Goal: Task Accomplishment & Management: Manage account settings

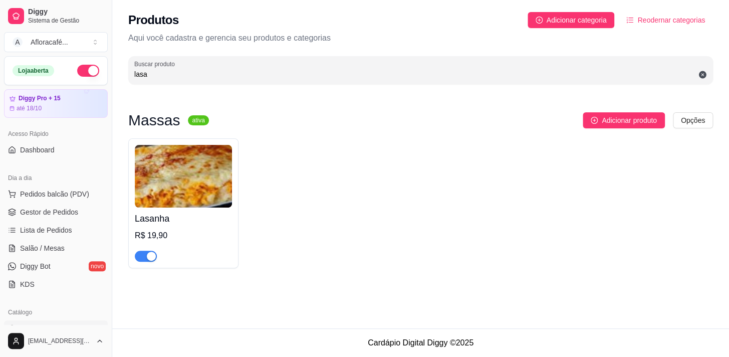
scroll to position [136, 0]
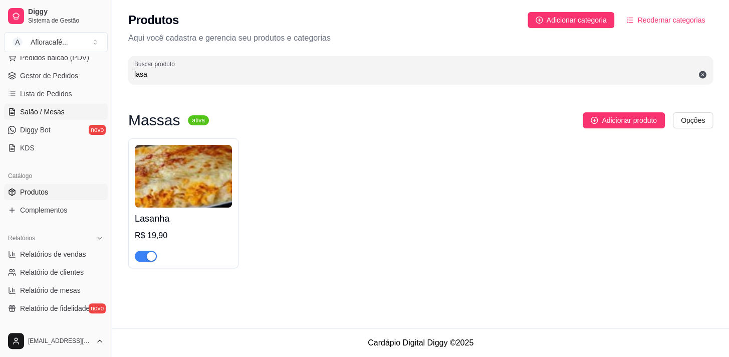
click at [58, 104] on link "Salão / Mesas" at bounding box center [56, 112] width 104 height 16
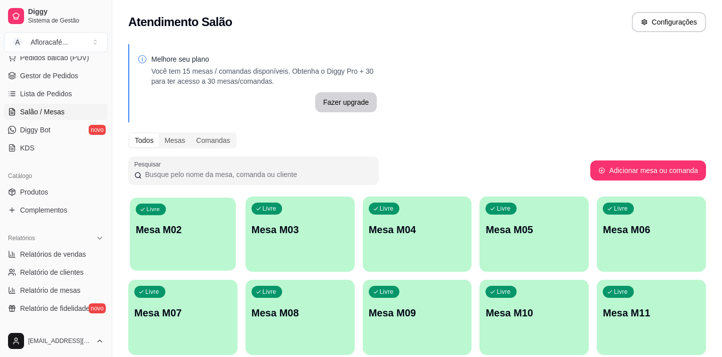
click at [218, 228] on p "Mesa M02" at bounding box center [183, 230] width 94 height 14
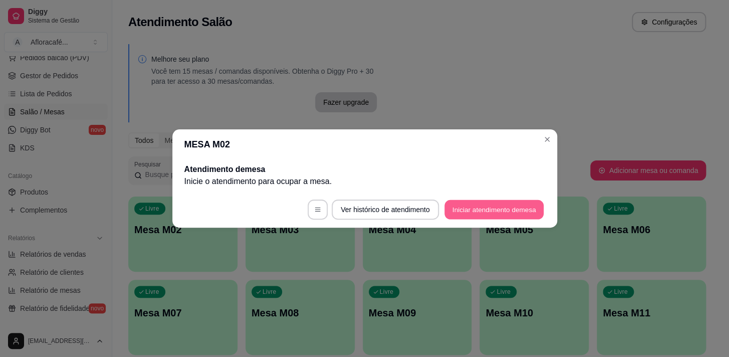
click at [456, 209] on button "Iniciar atendimento de mesa" at bounding box center [493, 210] width 99 height 20
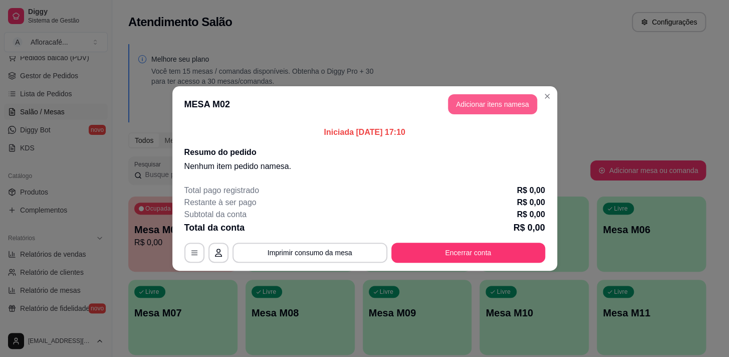
click at [513, 105] on button "Adicionar itens na mesa" at bounding box center [492, 104] width 89 height 20
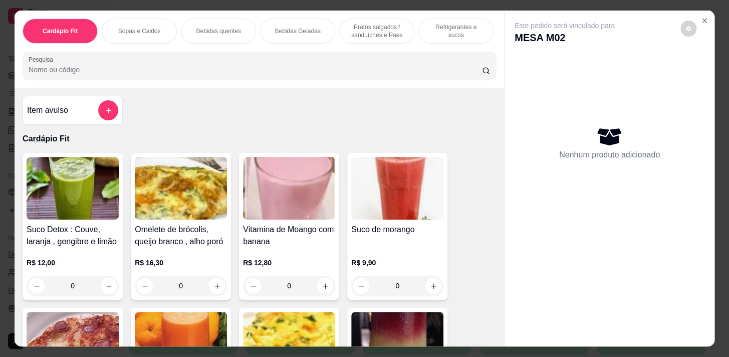
click at [361, 66] on div at bounding box center [259, 66] width 461 height 20
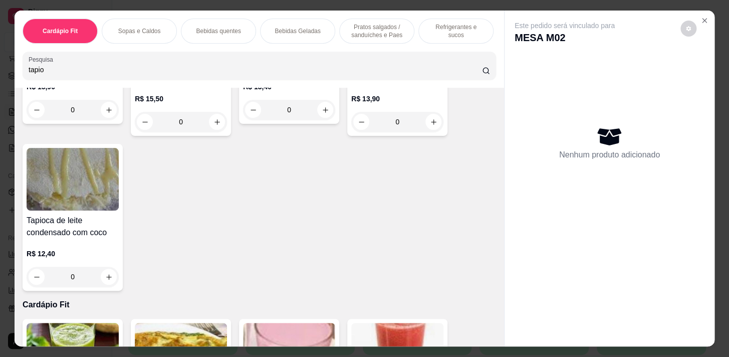
scroll to position [182, 0]
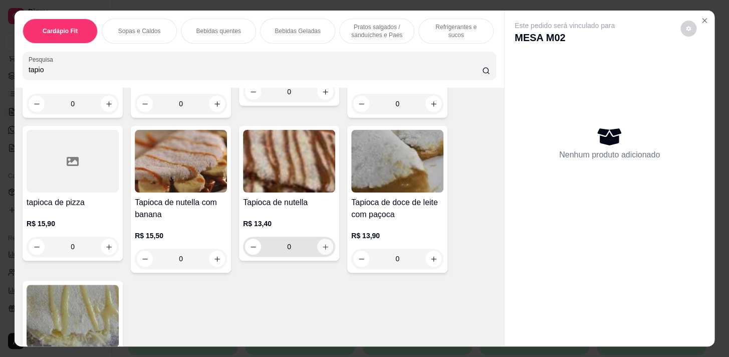
type input "tapio"
click at [330, 249] on div "0" at bounding box center [289, 246] width 92 height 20
click at [324, 250] on icon "increase-product-quantity" at bounding box center [326, 247] width 8 height 8
type input "1"
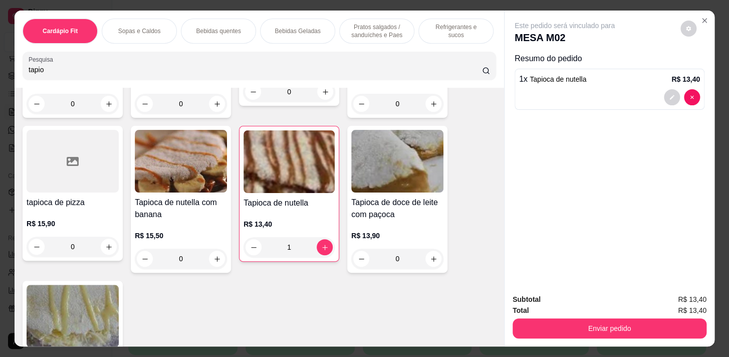
click at [211, 21] on div "Bebidas quentes" at bounding box center [218, 31] width 75 height 25
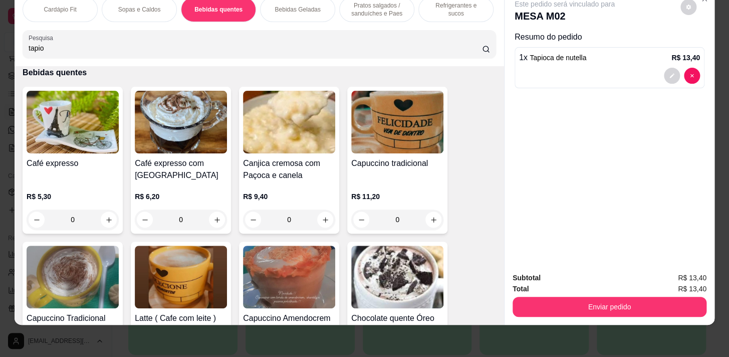
scroll to position [1616, 0]
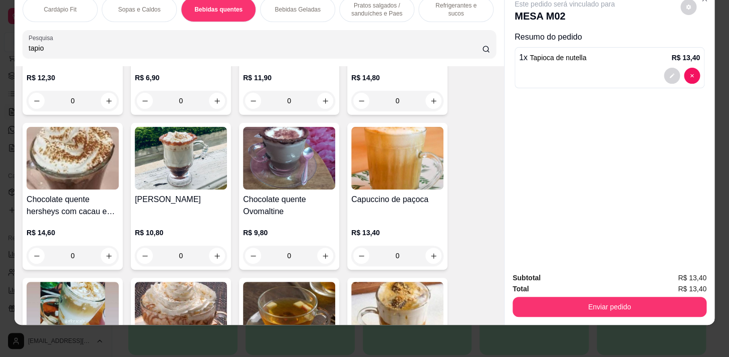
click at [274, 6] on p "Bebidas Geladas" at bounding box center [297, 10] width 46 height 8
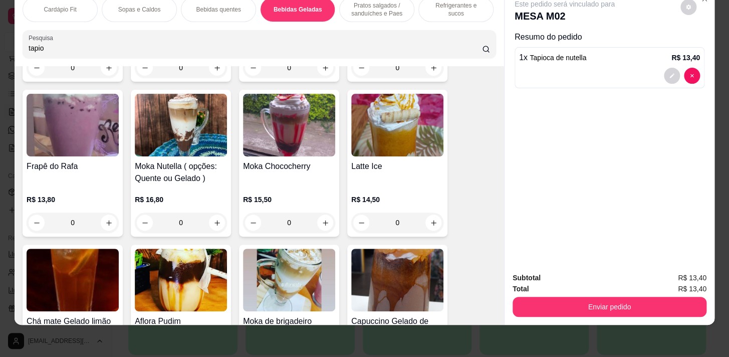
scroll to position [3238, 0]
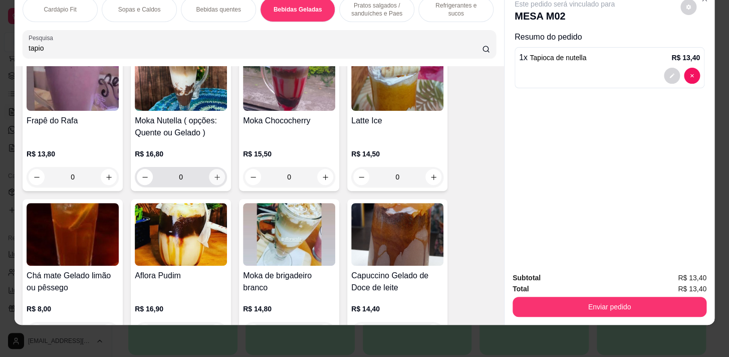
click at [217, 172] on button "increase-product-quantity" at bounding box center [217, 177] width 16 height 16
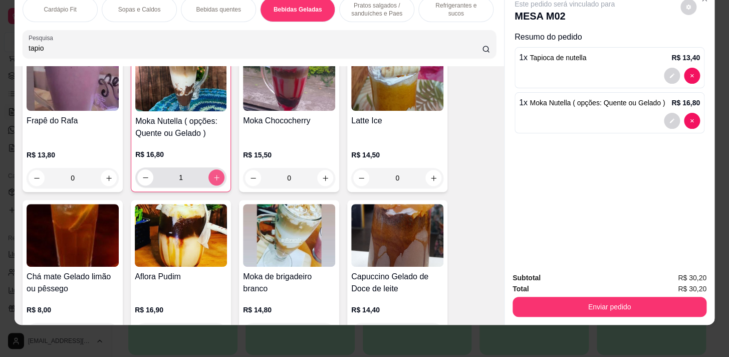
click at [214, 174] on icon "increase-product-quantity" at bounding box center [217, 178] width 8 height 8
type input "2"
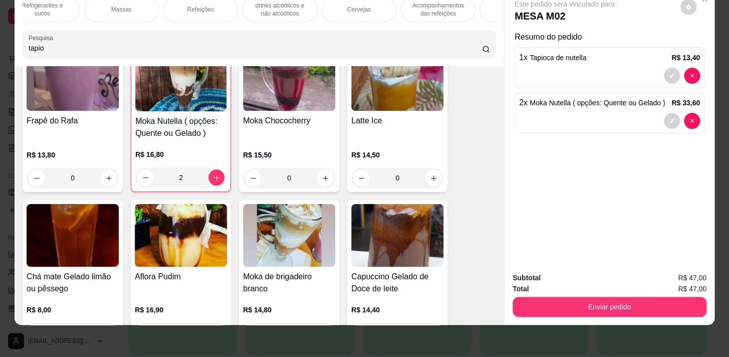
scroll to position [0, 551]
click at [378, 3] on p "Pratos Doces e sobremesas" at bounding box center [379, 10] width 58 height 16
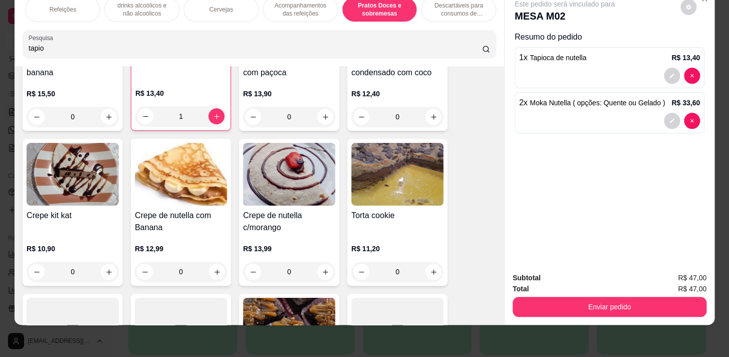
scroll to position [9671, 0]
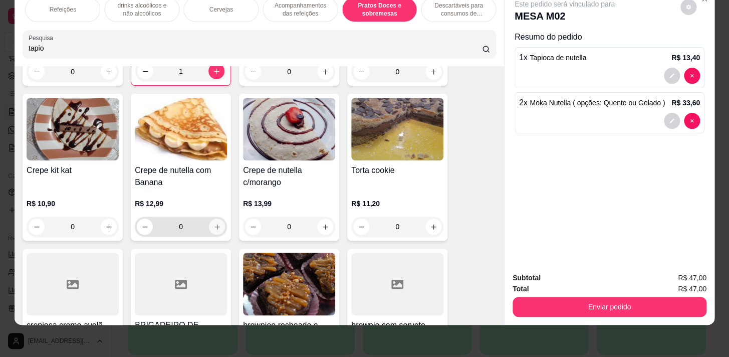
click at [214, 224] on icon "increase-product-quantity" at bounding box center [217, 227] width 6 height 6
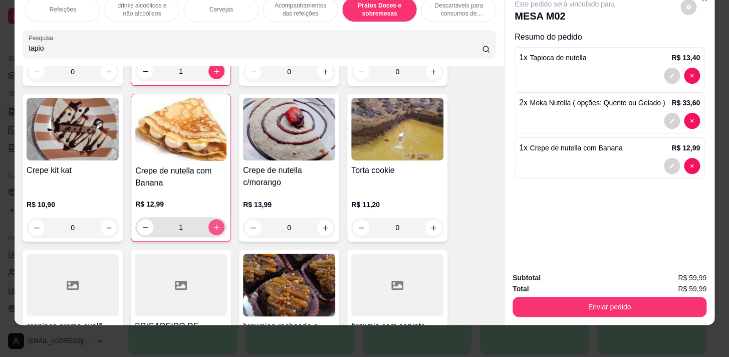
type input "1"
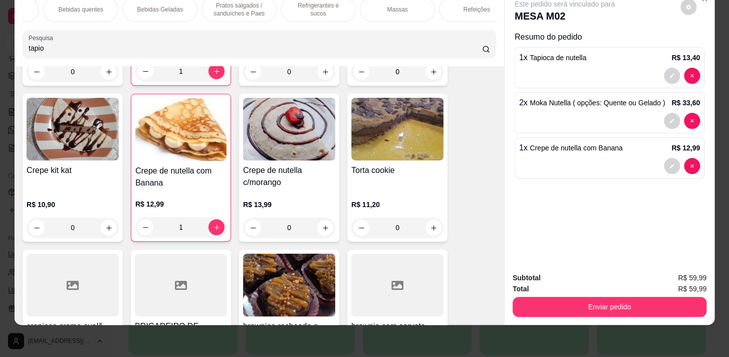
click at [91, 7] on div "Bebidas quentes" at bounding box center [80, 9] width 75 height 25
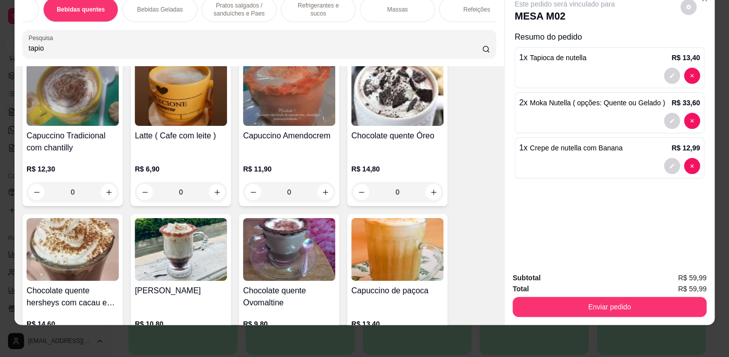
scroll to position [1616, 0]
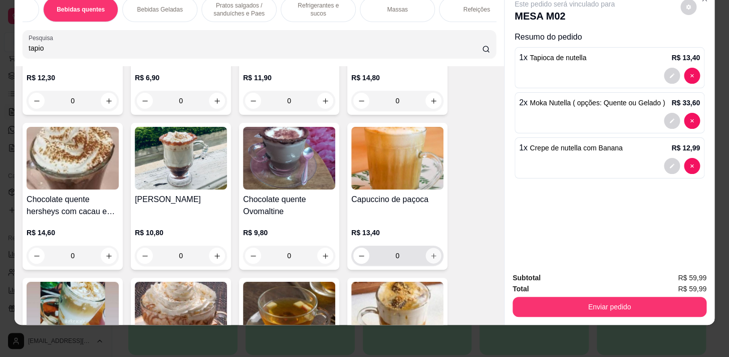
click at [427, 250] on button "increase-product-quantity" at bounding box center [434, 256] width 16 height 16
type input "1"
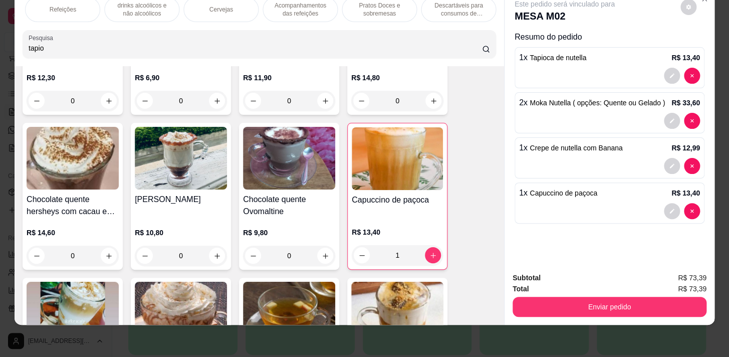
scroll to position [0, 138]
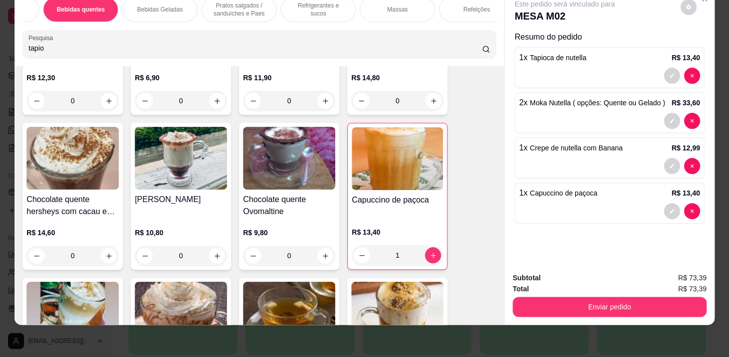
click at [309, 5] on p "Refrigerantes e sucos" at bounding box center [318, 10] width 58 height 16
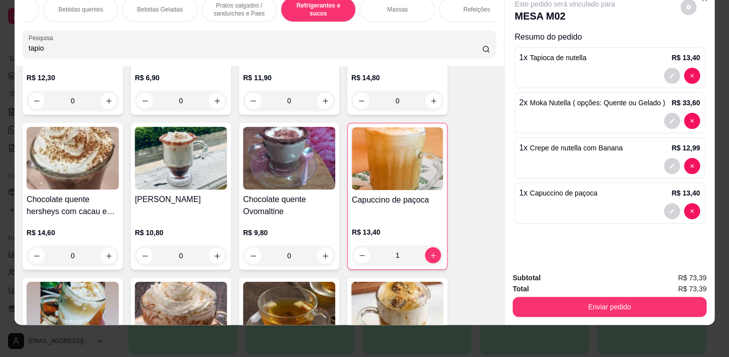
scroll to position [5558, 0]
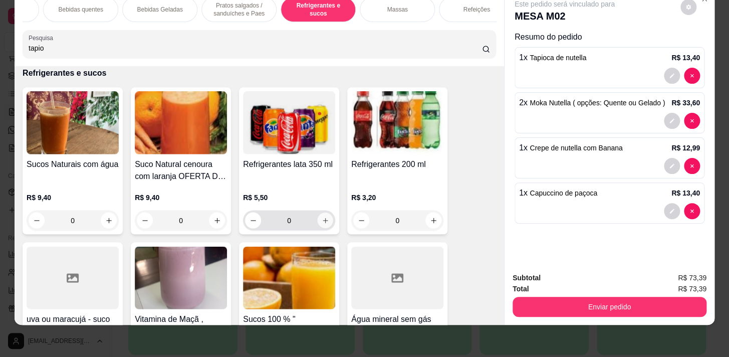
click at [318, 224] on button "increase-product-quantity" at bounding box center [326, 220] width 16 height 16
type input "1"
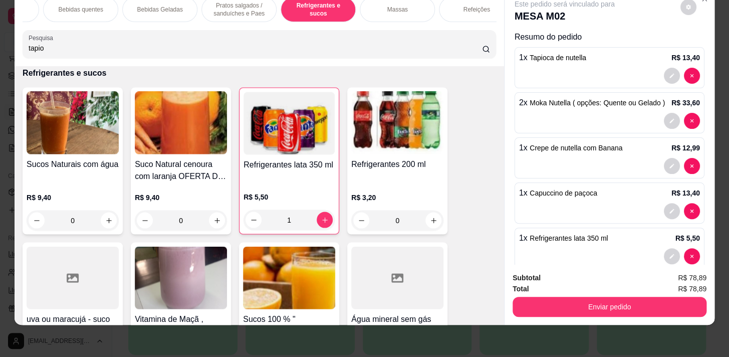
scroll to position [0, 551]
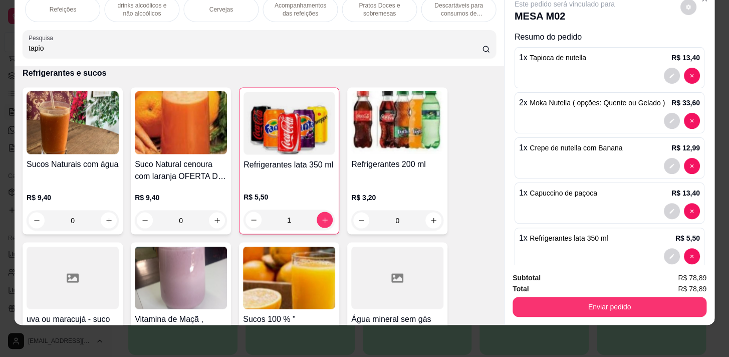
drag, startPoint x: 401, startPoint y: 13, endPoint x: 396, endPoint y: 16, distance: 5.2
click at [400, 13] on div "Pratos Doces e sobremesas" at bounding box center [379, 9] width 75 height 25
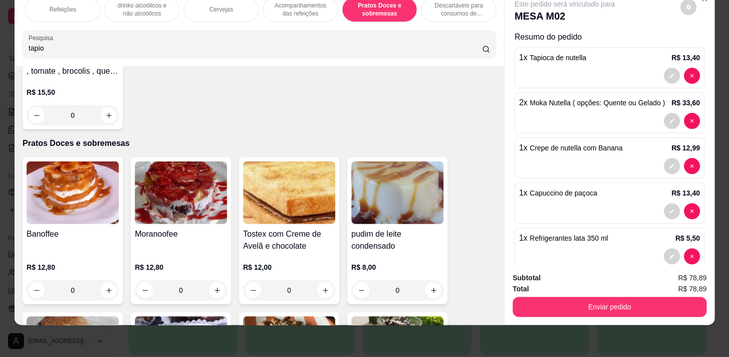
scroll to position [9125, 0]
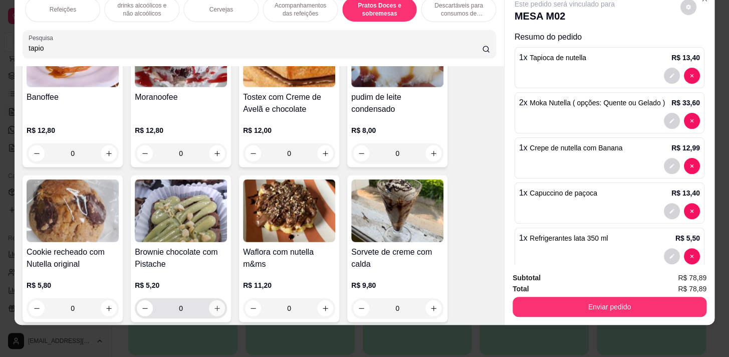
click at [219, 300] on button "increase-product-quantity" at bounding box center [217, 308] width 16 height 16
type input "1"
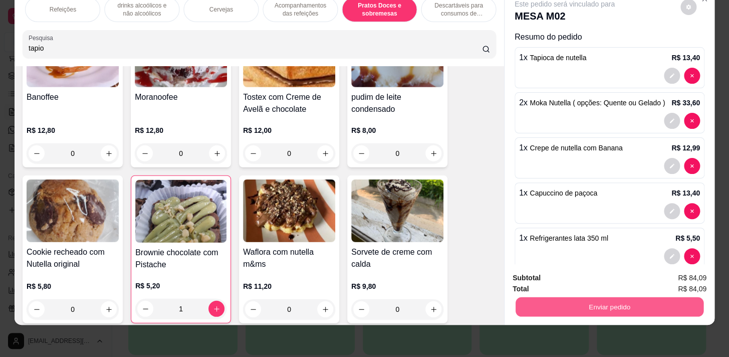
click at [660, 299] on button "Enviar pedido" at bounding box center [609, 306] width 188 height 20
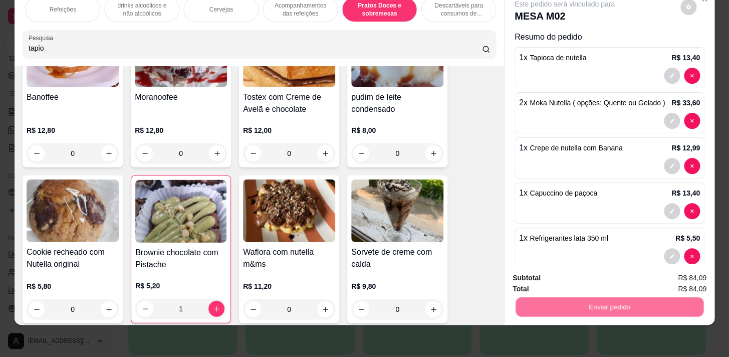
click at [675, 270] on button "Enviar pedido" at bounding box center [680, 275] width 55 height 19
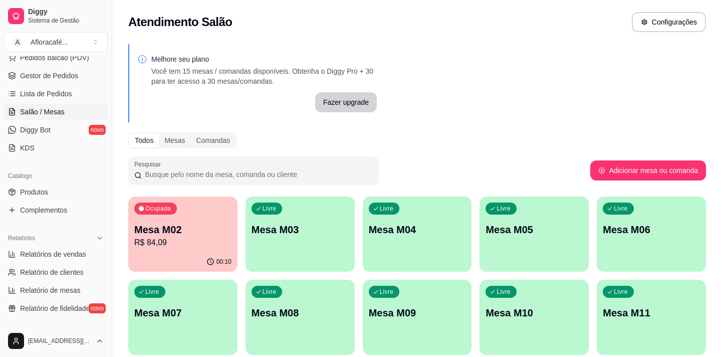
click at [370, 241] on div "Livre Mesa M04" at bounding box center [417, 227] width 109 height 63
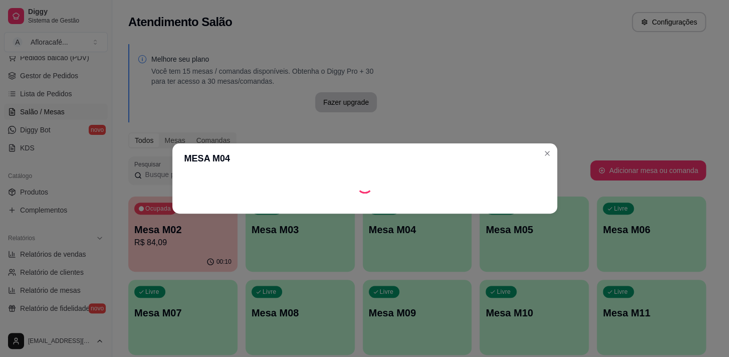
click at [481, 205] on footer at bounding box center [364, 205] width 385 height 16
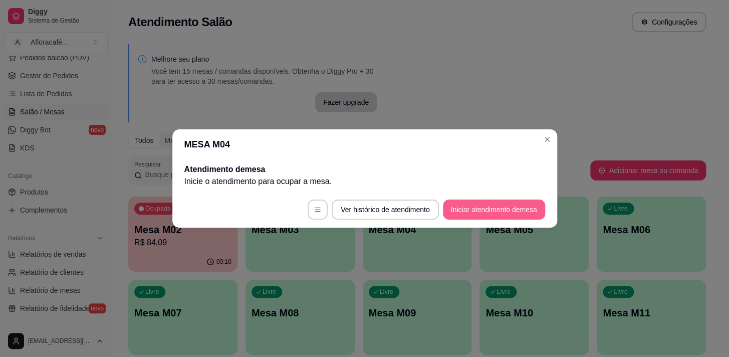
click at [481, 207] on button "Iniciar atendimento de mesa" at bounding box center [494, 209] width 102 height 20
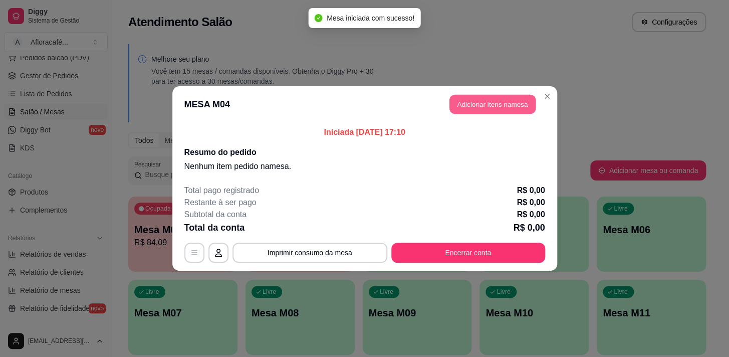
click at [487, 106] on button "Adicionar itens na mesa" at bounding box center [492, 105] width 86 height 20
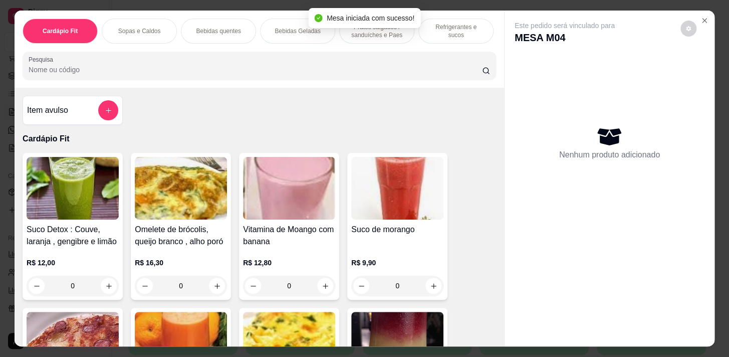
click at [279, 54] on div "Cardápio Fit Sopas e Caldos Bebidas quentes Bebidas Geladas Pratos salgados / s…" at bounding box center [259, 49] width 489 height 77
click at [273, 88] on div "Cardápio Fit Sopas e Caldos Bebidas quentes Bebidas Geladas Pratos salgados / s…" at bounding box center [259, 49] width 489 height 77
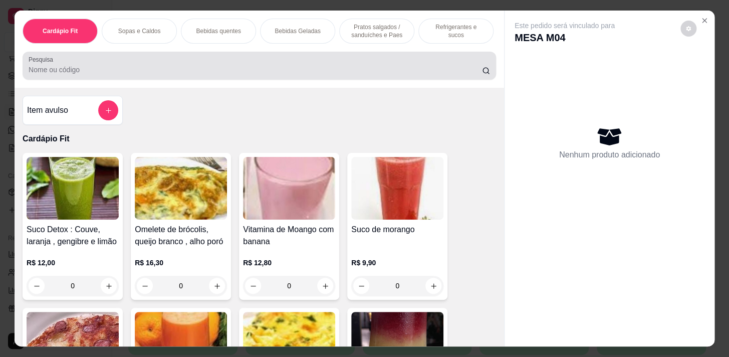
click at [272, 60] on div at bounding box center [259, 66] width 461 height 20
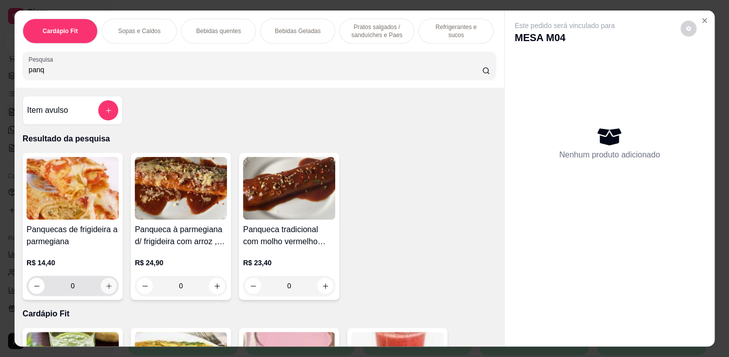
type input "panq"
click at [109, 285] on button "increase-product-quantity" at bounding box center [109, 286] width 16 height 16
type input "1"
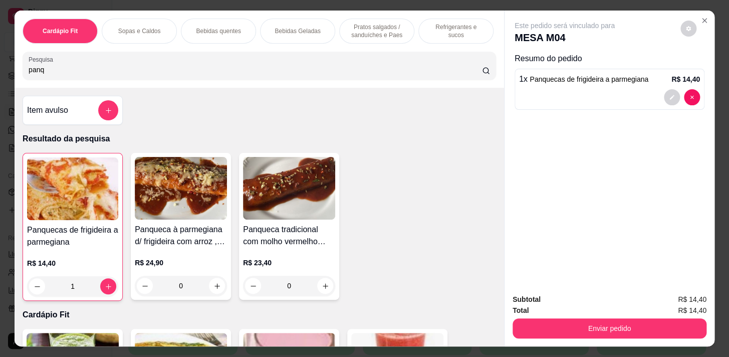
click at [455, 31] on p "Refrigerantes e sucos" at bounding box center [456, 31] width 58 height 16
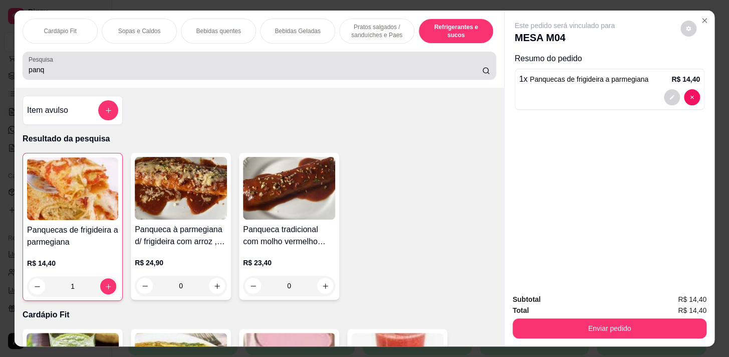
scroll to position [25, 0]
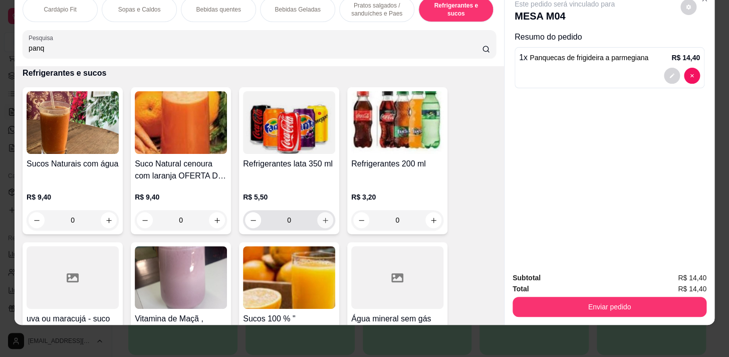
click at [322, 216] on icon "increase-product-quantity" at bounding box center [326, 220] width 8 height 8
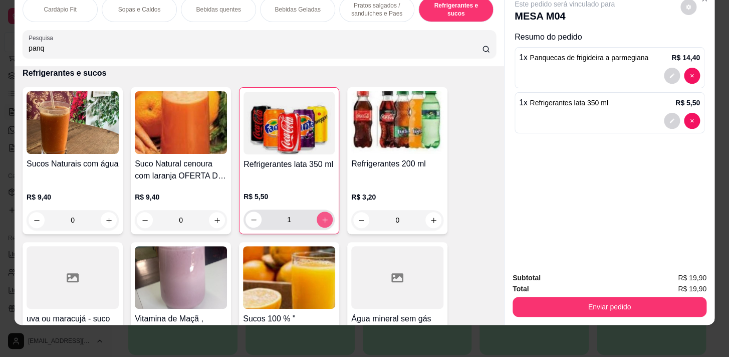
type input "1"
click at [630, 310] on div "Subtotal R$ 19,90 Total R$ 19,90 Enviar pedido" at bounding box center [609, 294] width 210 height 61
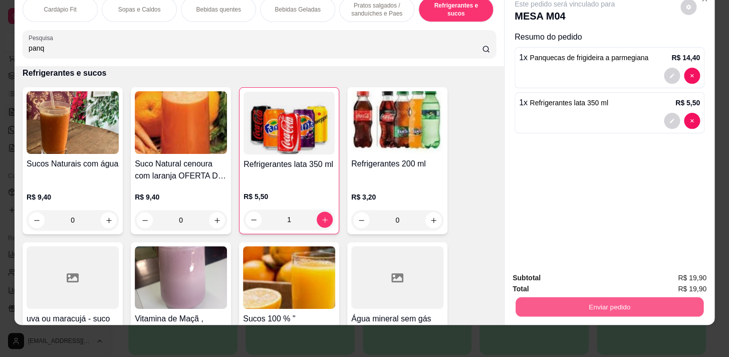
click at [636, 296] on button "Enviar pedido" at bounding box center [609, 306] width 188 height 20
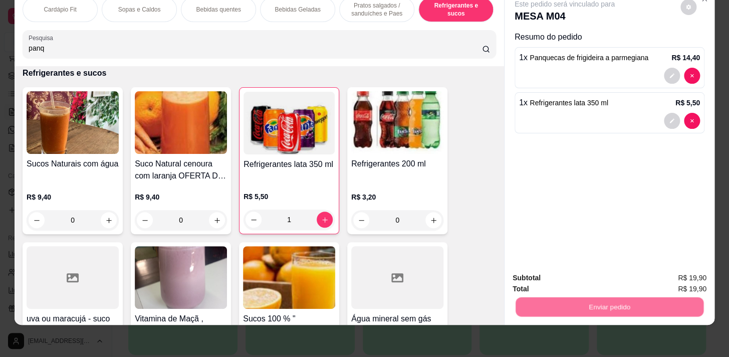
click at [677, 272] on button "Enviar pedido" at bounding box center [680, 275] width 55 height 19
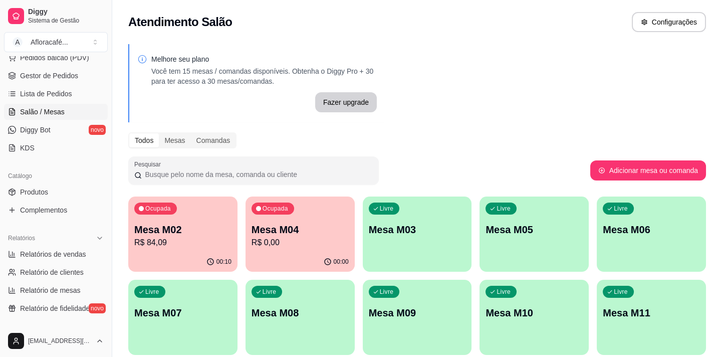
click at [281, 229] on p "Mesa M04" at bounding box center [299, 229] width 97 height 14
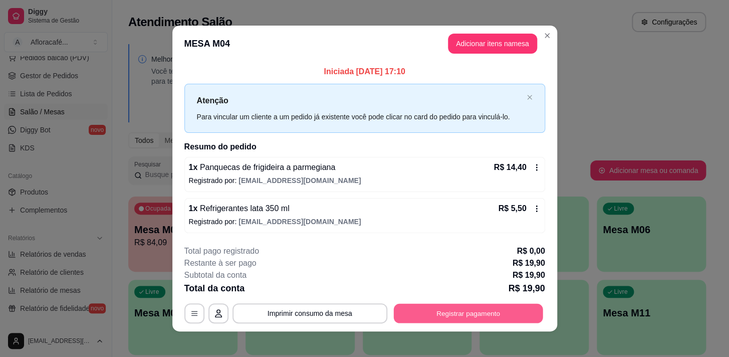
click at [461, 321] on button "Registrar pagamento" at bounding box center [467, 313] width 149 height 20
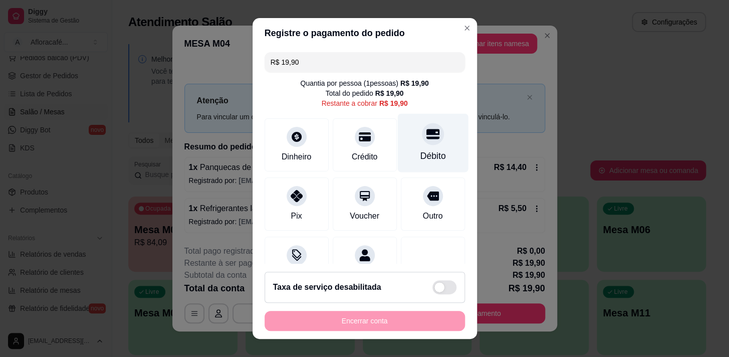
click at [421, 150] on div "Débito" at bounding box center [432, 142] width 71 height 59
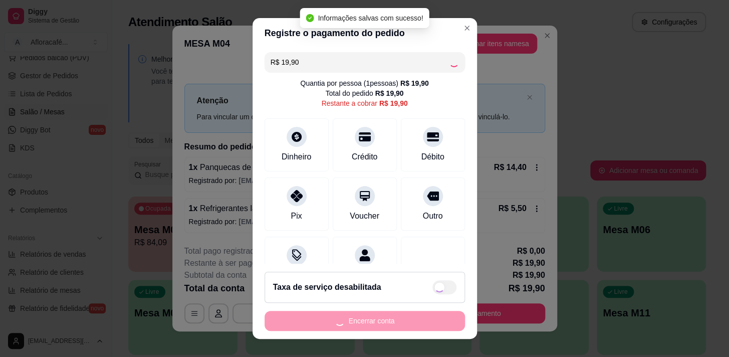
type input "R$ 0,00"
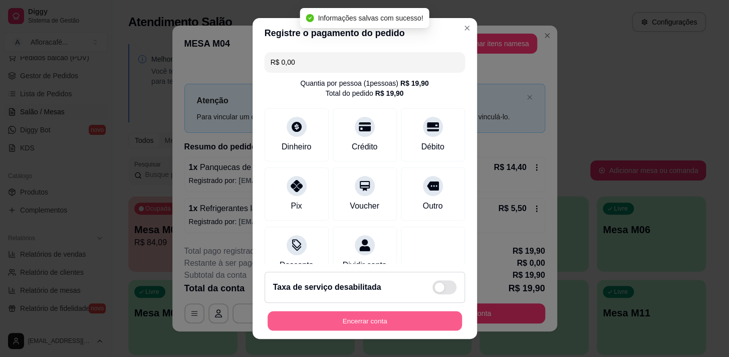
click at [404, 316] on button "Encerrar conta" at bounding box center [364, 321] width 194 height 20
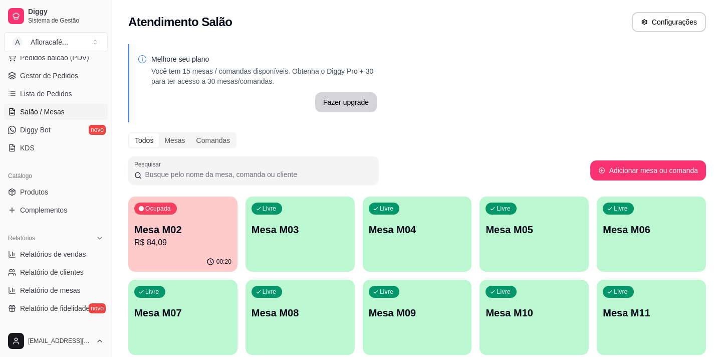
click at [162, 236] on div "Mesa M02 R$ 84,09" at bounding box center [182, 235] width 97 height 26
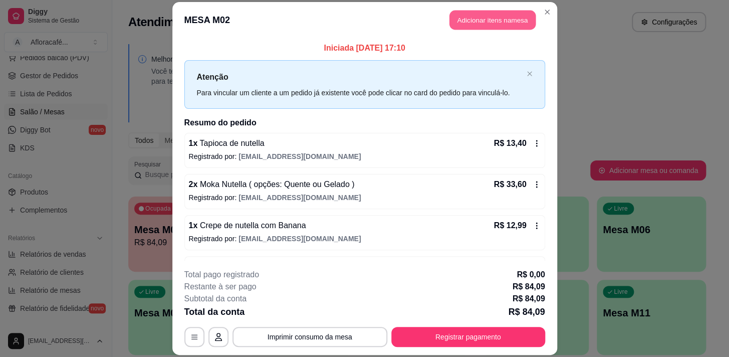
click at [500, 14] on button "Adicionar itens na mesa" at bounding box center [492, 20] width 86 height 20
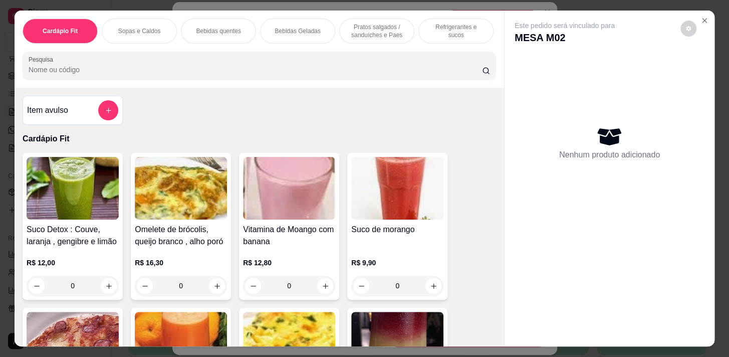
click at [332, 60] on div at bounding box center [259, 66] width 461 height 20
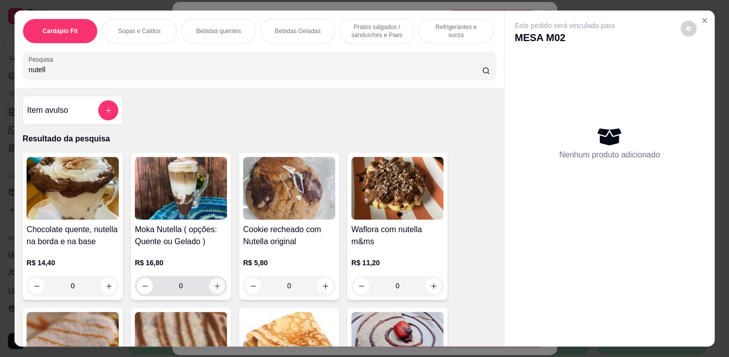
type input "nutell"
click at [214, 289] on icon "increase-product-quantity" at bounding box center [217, 286] width 8 height 8
type input "1"
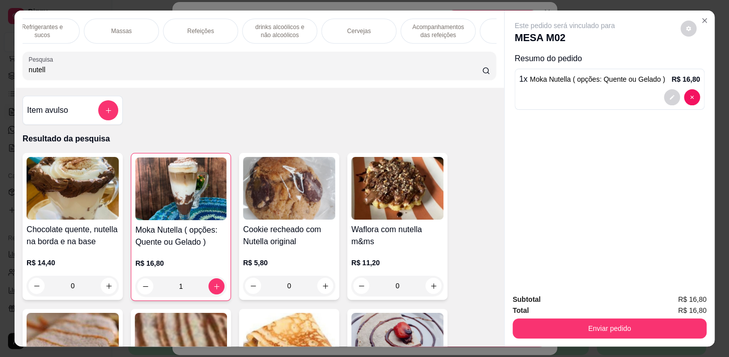
scroll to position [0, 551]
click at [384, 30] on p "Pratos Doces e sobremesas" at bounding box center [379, 31] width 58 height 16
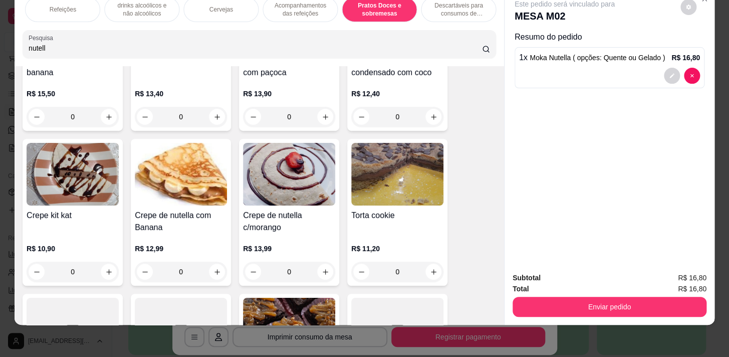
scroll to position [9654, 0]
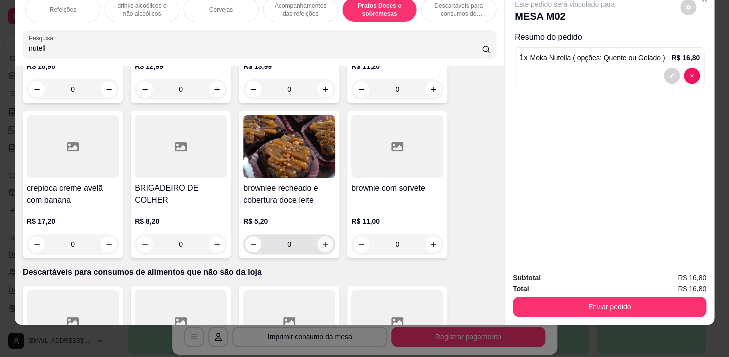
click at [325, 240] on icon "increase-product-quantity" at bounding box center [326, 244] width 8 height 8
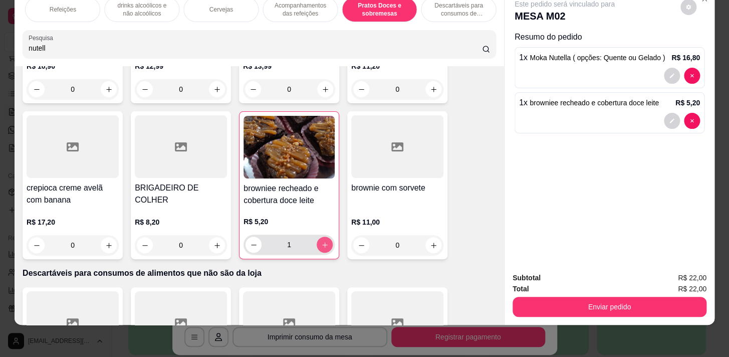
type input "1"
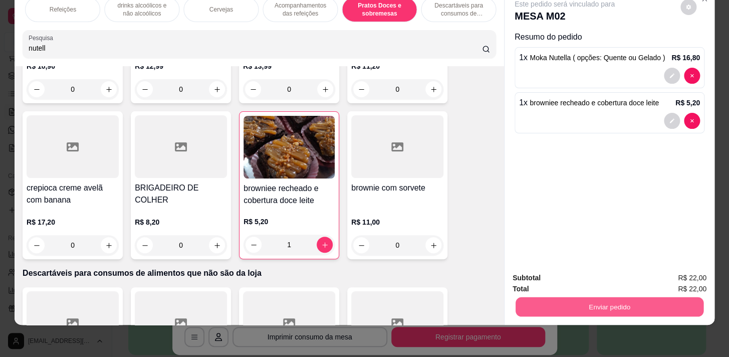
click at [674, 299] on button "Enviar pedido" at bounding box center [609, 306] width 188 height 20
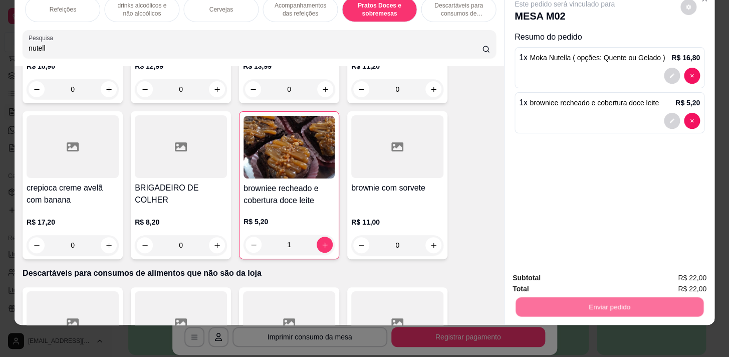
click at [687, 279] on button "Enviar pedido" at bounding box center [680, 275] width 57 height 19
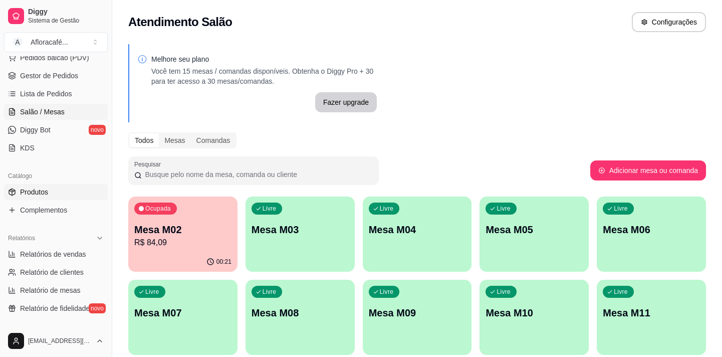
click at [58, 192] on link "Produtos" at bounding box center [56, 192] width 104 height 16
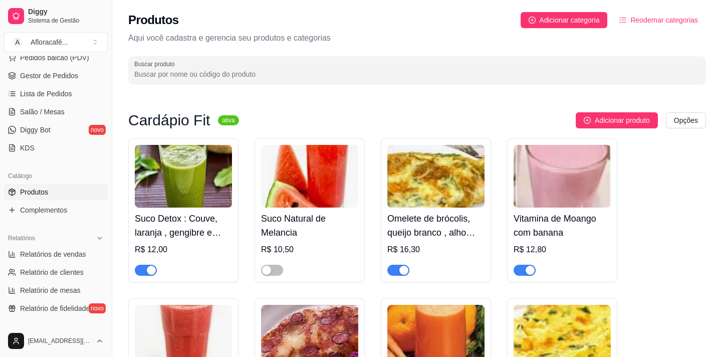
drag, startPoint x: 273, startPoint y: 86, endPoint x: 291, endPoint y: 75, distance: 21.6
click at [274, 85] on div "Produtos Adicionar categoria Reodernar categorias Aqui você cadastra e gerencia…" at bounding box center [417, 45] width 610 height 90
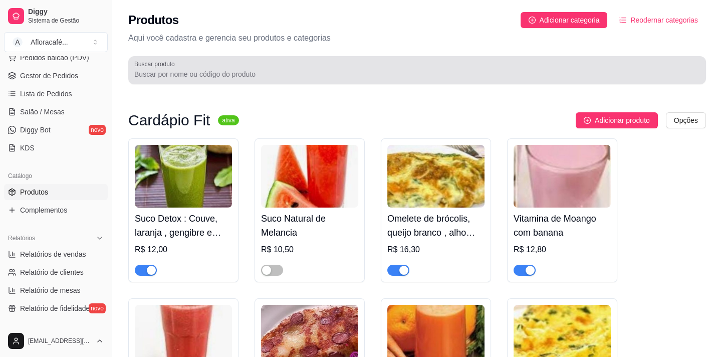
click at [303, 68] on div at bounding box center [416, 70] width 565 height 20
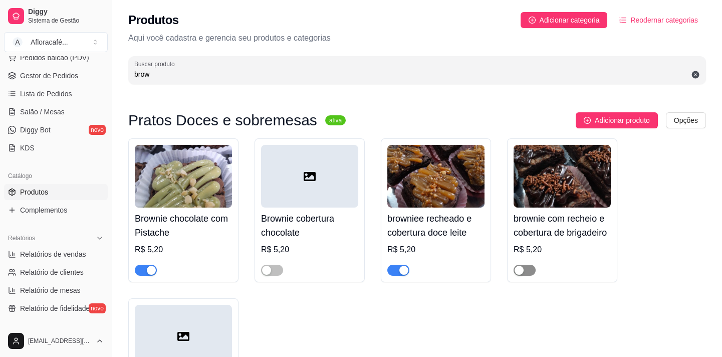
type input "brow"
click at [531, 267] on span "button" at bounding box center [524, 269] width 22 height 11
click at [60, 116] on link "Salão / Mesas" at bounding box center [56, 112] width 104 height 16
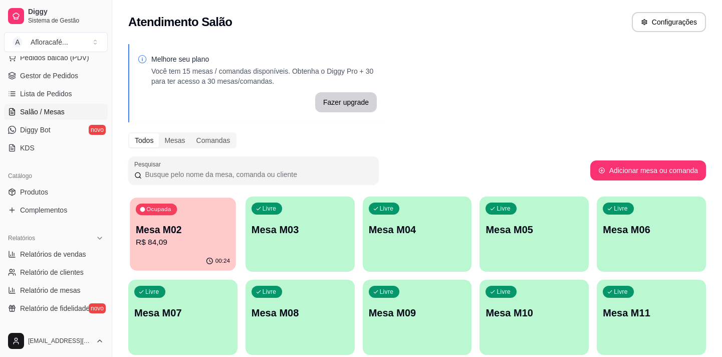
click at [207, 244] on p "R$ 84,09" at bounding box center [183, 242] width 94 height 12
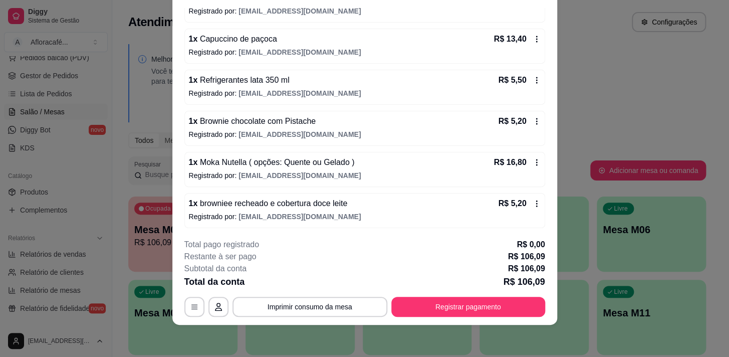
scroll to position [152, 0]
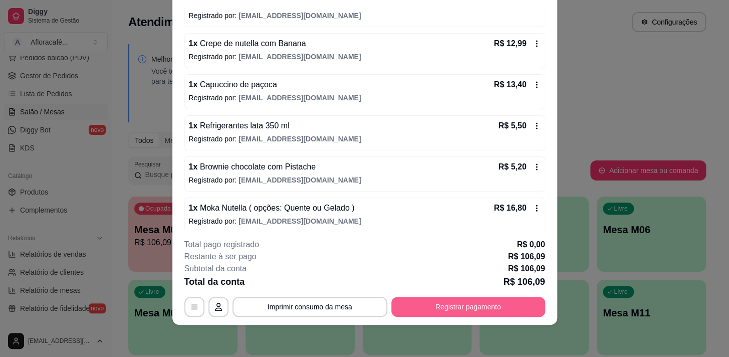
click at [459, 311] on button "Registrar pagamento" at bounding box center [468, 306] width 154 height 20
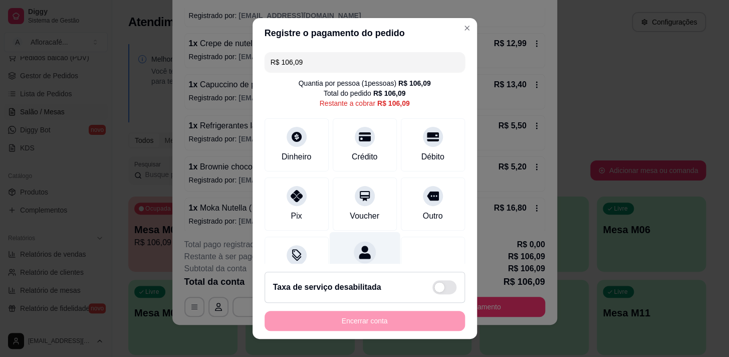
scroll to position [41, 0]
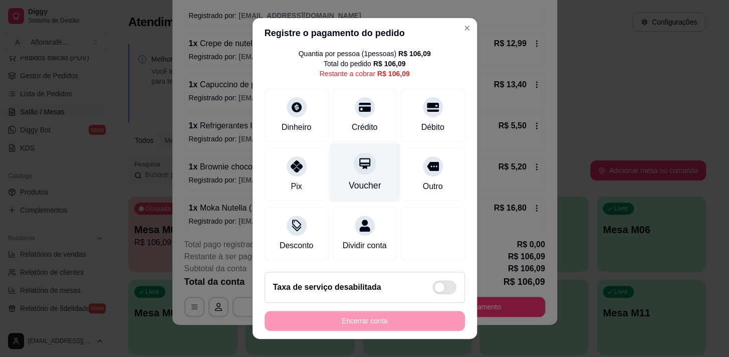
click at [361, 158] on div at bounding box center [365, 163] width 22 height 22
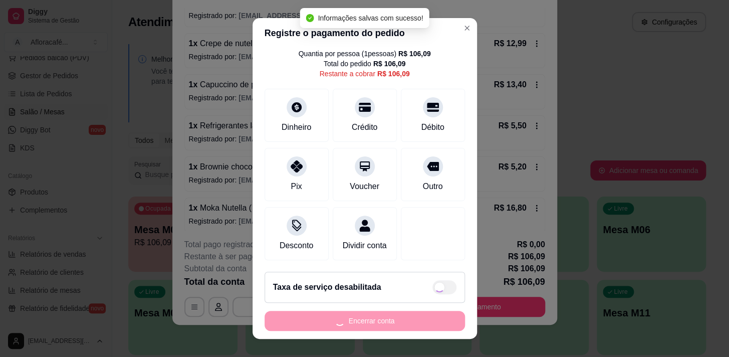
type input "R$ 0,00"
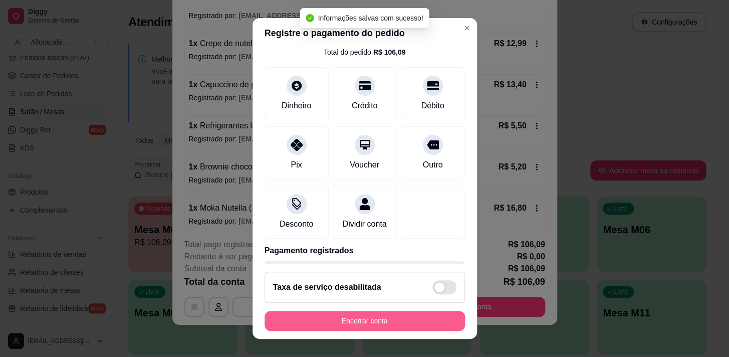
click at [439, 324] on button "Encerrar conta" at bounding box center [364, 321] width 200 height 20
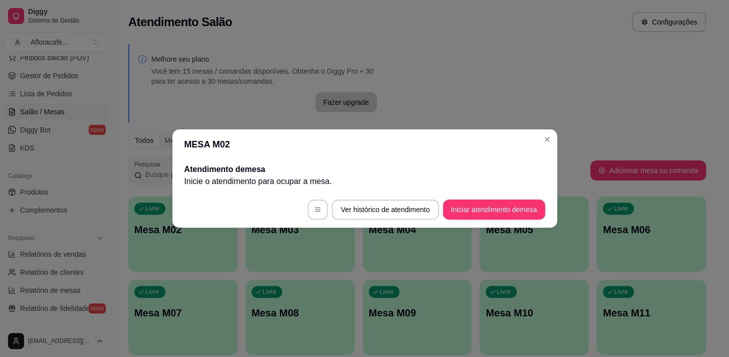
scroll to position [0, 0]
drag, startPoint x: 537, startPoint y: 136, endPoint x: 407, endPoint y: 171, distance: 134.4
click at [541, 137] on section "MESA M02 Atendimento de mesa Inicie o atendimento para ocupar a mesa . Ver hist…" at bounding box center [364, 178] width 385 height 98
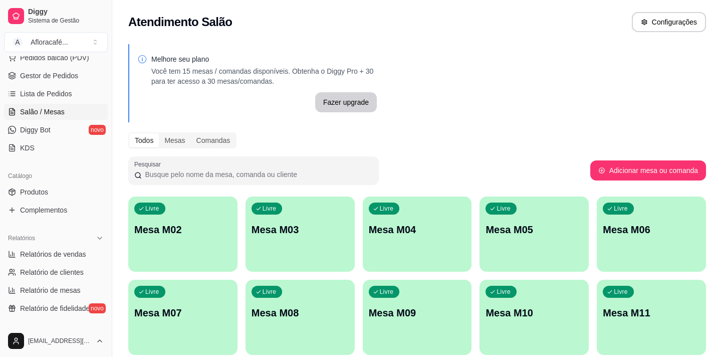
click at [162, 250] on div "Livre Mesa M02" at bounding box center [182, 227] width 109 height 63
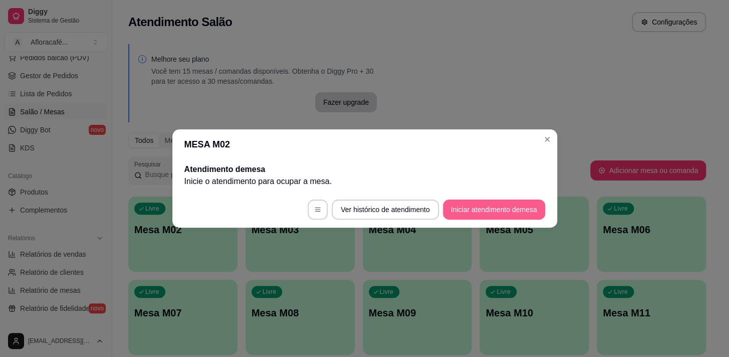
click at [475, 210] on button "Iniciar atendimento de mesa" at bounding box center [494, 209] width 102 height 20
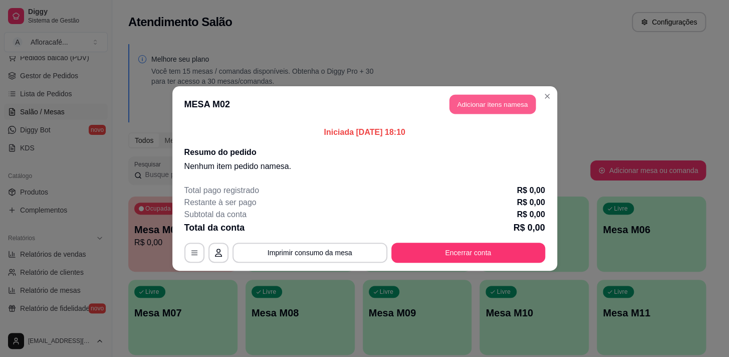
click at [512, 109] on button "Adicionar itens na mesa" at bounding box center [492, 105] width 86 height 20
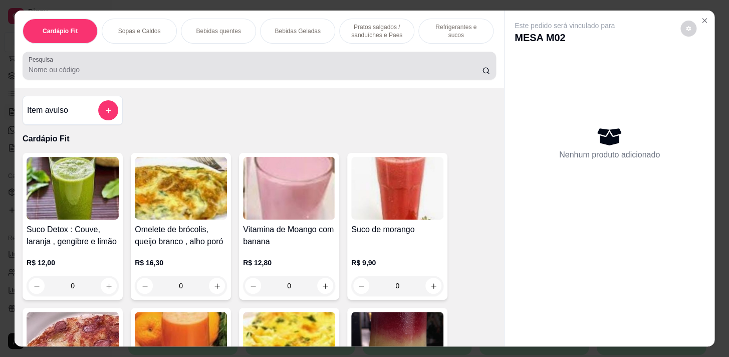
click at [353, 55] on div "Pesquisa" at bounding box center [259, 66] width 473 height 28
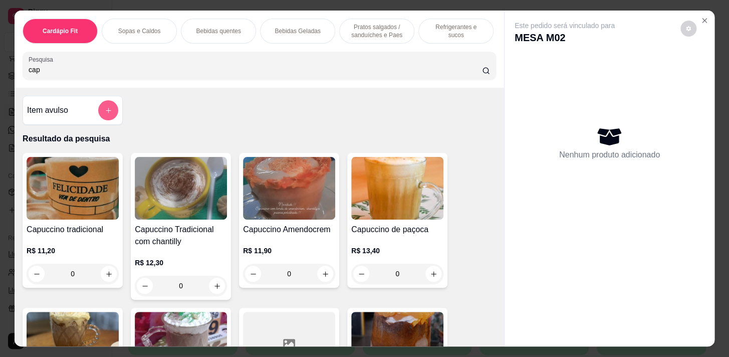
type input "cap"
click at [105, 110] on icon "add-separate-item" at bounding box center [109, 111] width 8 height 8
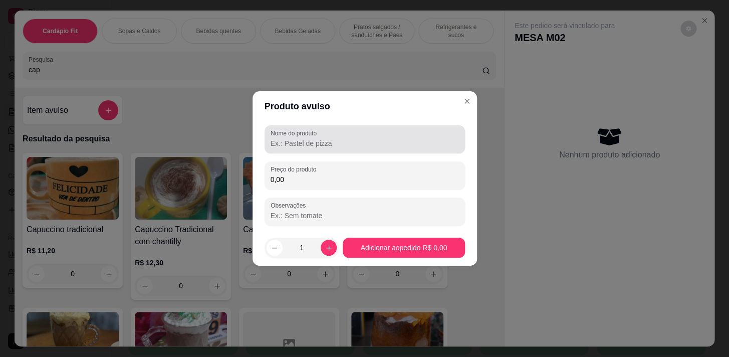
click at [343, 130] on div at bounding box center [364, 139] width 188 height 20
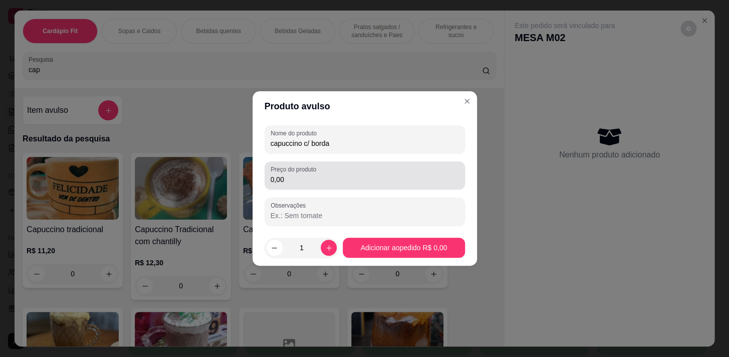
type input "capuccino c/ borda"
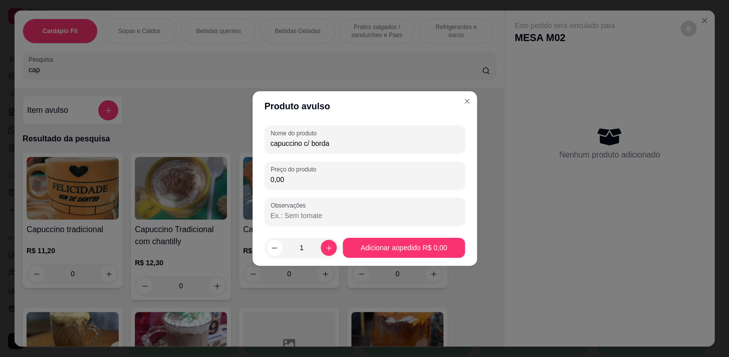
click at [352, 174] on input "0,00" at bounding box center [364, 179] width 188 height 10
type input "14,50"
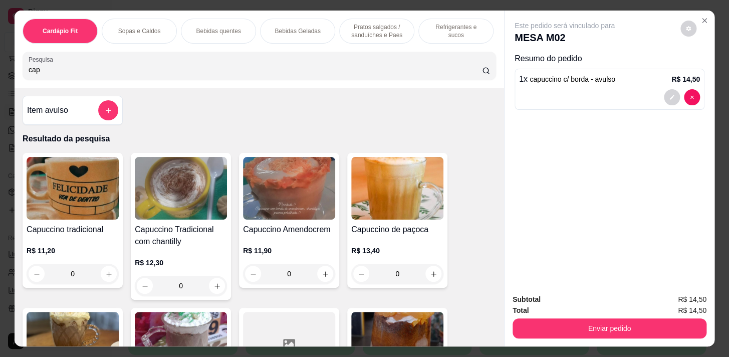
click at [375, 26] on p "Pratos salgados / sanduíches e Paes" at bounding box center [377, 31] width 58 height 16
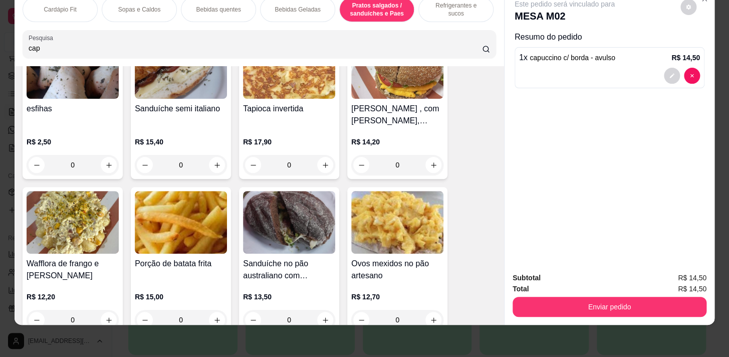
scroll to position [4153, 0]
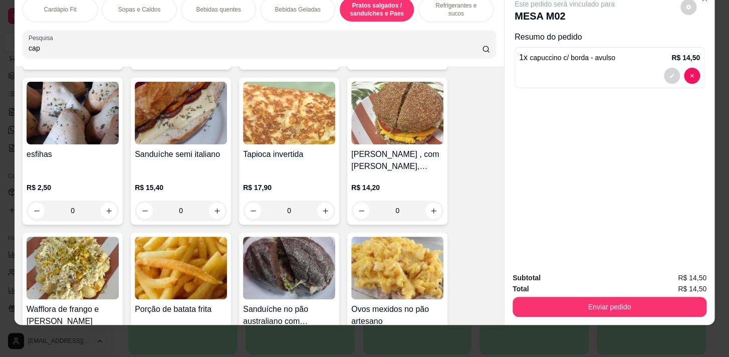
click at [113, 206] on div "0" at bounding box center [73, 210] width 92 height 20
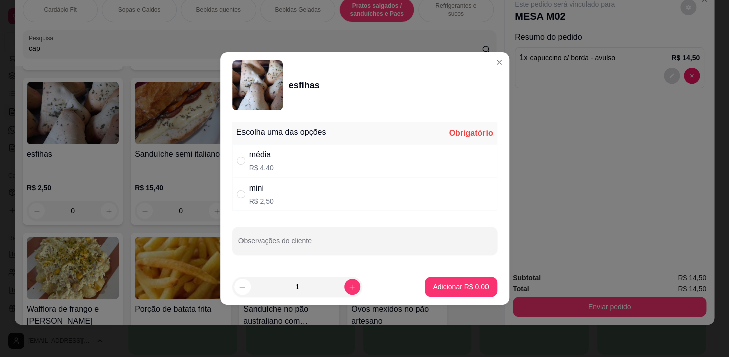
drag, startPoint x: 296, startPoint y: 169, endPoint x: 406, endPoint y: 244, distance: 133.6
click at [296, 169] on div "média R$ 4,40" at bounding box center [364, 160] width 264 height 33
radio input "true"
click at [469, 289] on p "Adicionar R$ 4,40" at bounding box center [461, 286] width 54 height 10
type input "1"
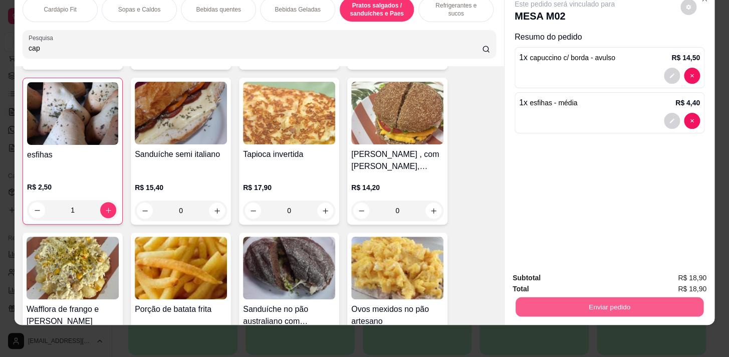
click at [604, 304] on button "Enviar pedido" at bounding box center [609, 306] width 188 height 20
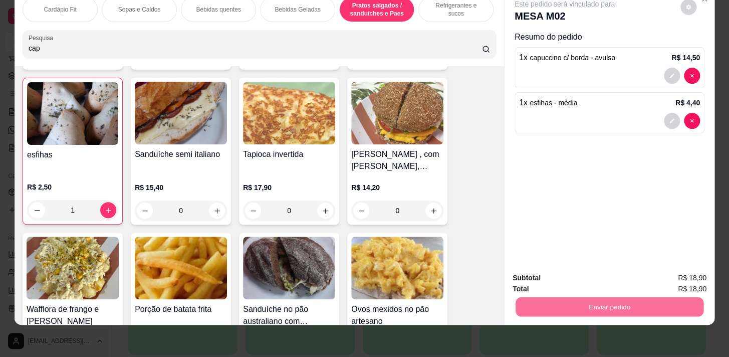
click at [707, 267] on button "Enviar pedido" at bounding box center [680, 275] width 55 height 19
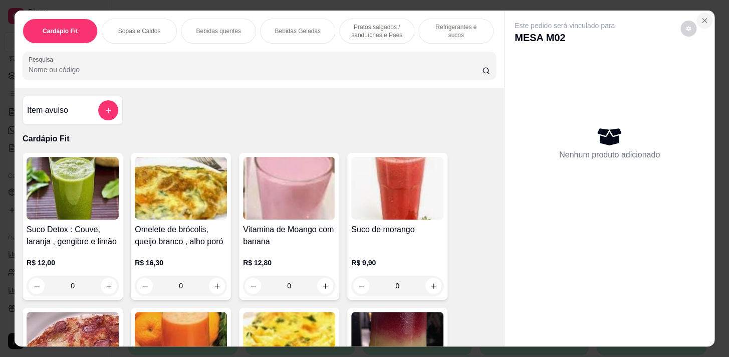
click at [702, 19] on icon "Close" at bounding box center [704, 21] width 4 height 4
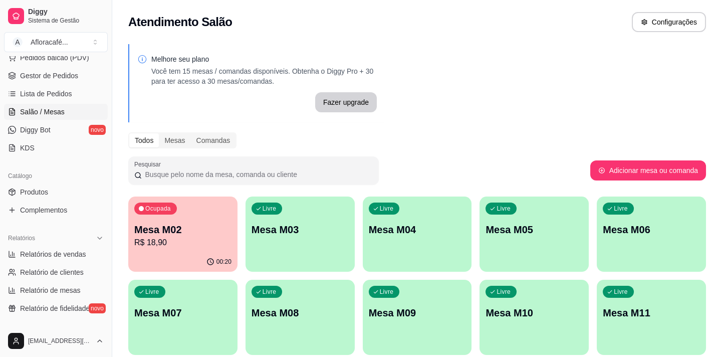
drag, startPoint x: 327, startPoint y: 275, endPoint x: 331, endPoint y: 245, distance: 30.8
click at [327, 272] on div "Ocupada Mesa M02 R$ 18,90 00:20 Livre Mesa M03 Livre Mesa M04 Livre Mesa M05 Li…" at bounding box center [416, 316] width 577 height 241
click at [331, 250] on div "Livre Mesa M03" at bounding box center [299, 227] width 109 height 63
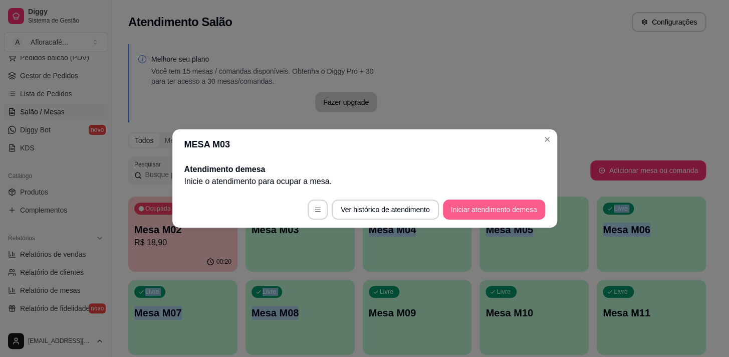
click at [483, 207] on button "Iniciar atendimento de mesa" at bounding box center [494, 209] width 102 height 20
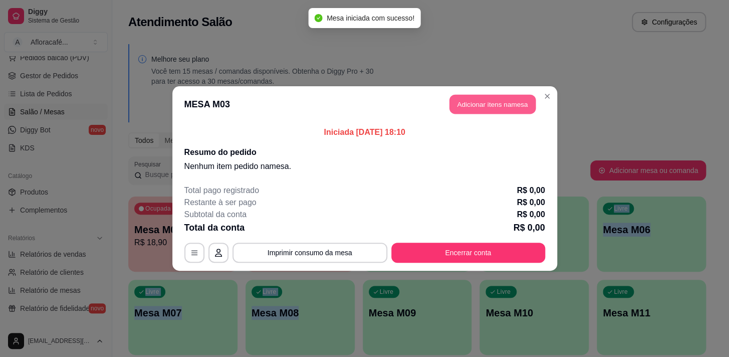
click at [500, 101] on button "Adicionar itens na mesa" at bounding box center [492, 105] width 86 height 20
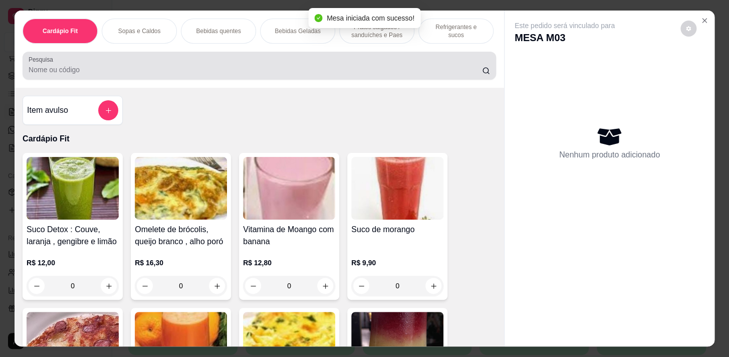
click at [330, 68] on input "Pesquisa" at bounding box center [255, 70] width 453 height 10
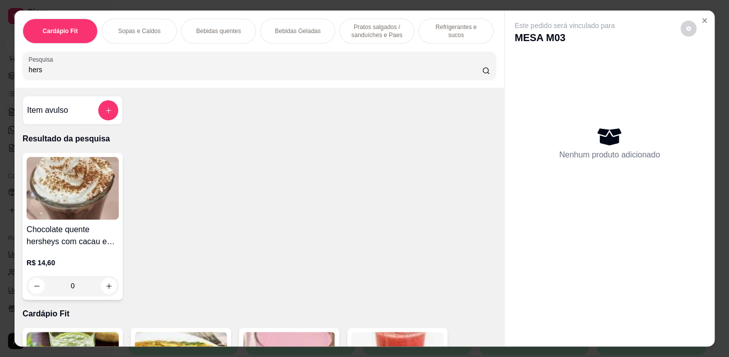
type input "hers"
click at [101, 290] on div "0" at bounding box center [73, 285] width 92 height 20
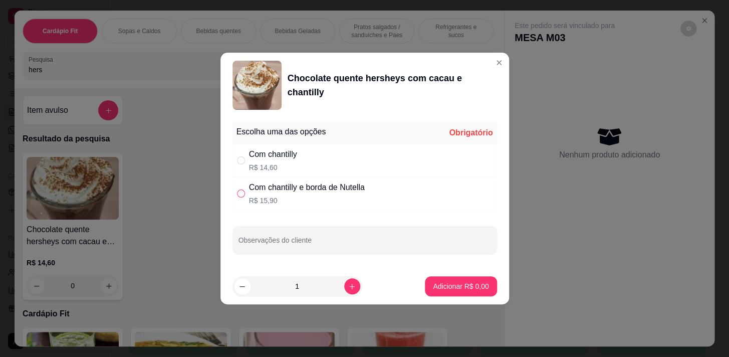
click at [243, 192] on input "" at bounding box center [241, 193] width 8 height 8
radio input "true"
click at [348, 284] on icon "increase-product-quantity" at bounding box center [352, 286] width 8 height 8
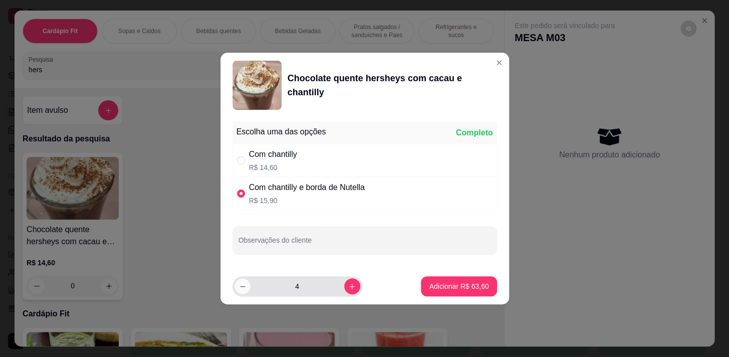
click at [240, 282] on icon "decrease-product-quantity" at bounding box center [242, 286] width 8 height 8
type input "3"
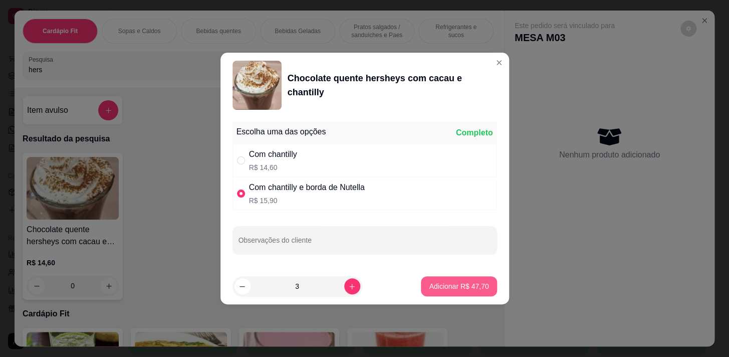
click at [458, 285] on p "Adicionar R$ 47,70" at bounding box center [459, 286] width 60 height 10
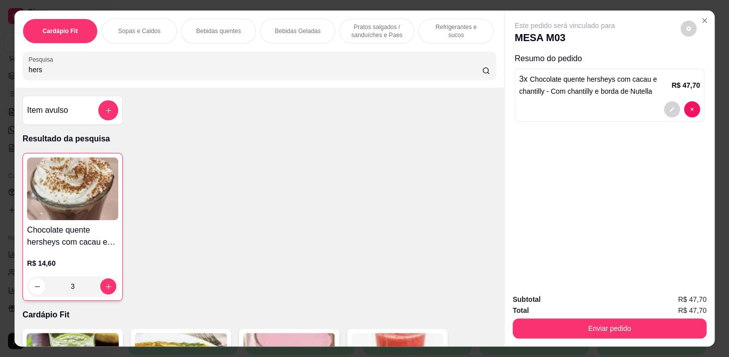
type input "3"
click at [105, 290] on div "3" at bounding box center [72, 286] width 91 height 20
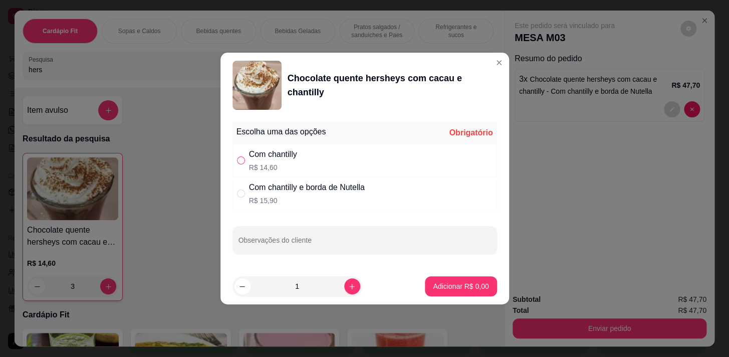
click at [238, 156] on input "" at bounding box center [241, 160] width 8 height 8
radio input "true"
click at [448, 301] on footer "1 Adicionar R$ 14,60" at bounding box center [364, 286] width 288 height 36
click at [449, 290] on p "Adicionar R$ 14,60" at bounding box center [459, 286] width 58 height 10
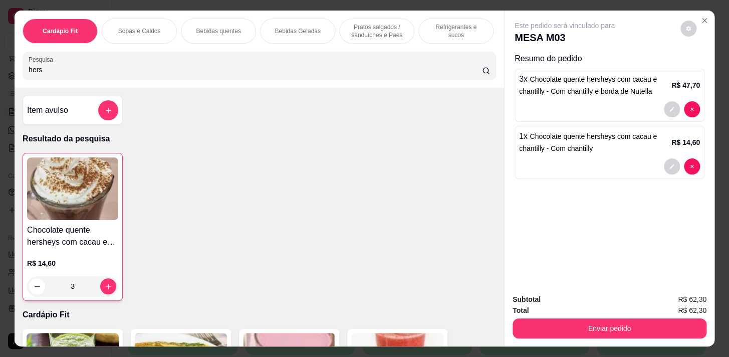
scroll to position [0, 414]
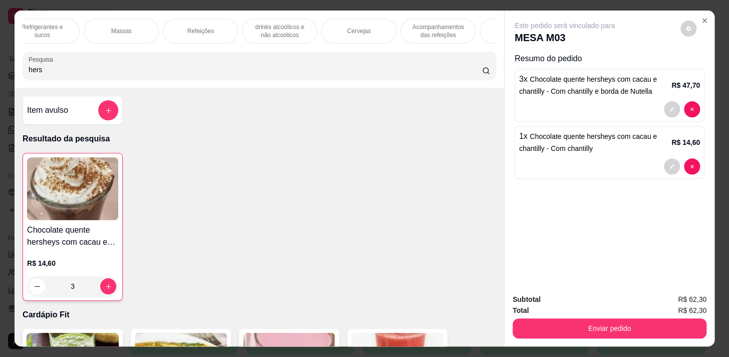
click at [430, 32] on p "Acompanhamentos das refeições" at bounding box center [438, 31] width 58 height 16
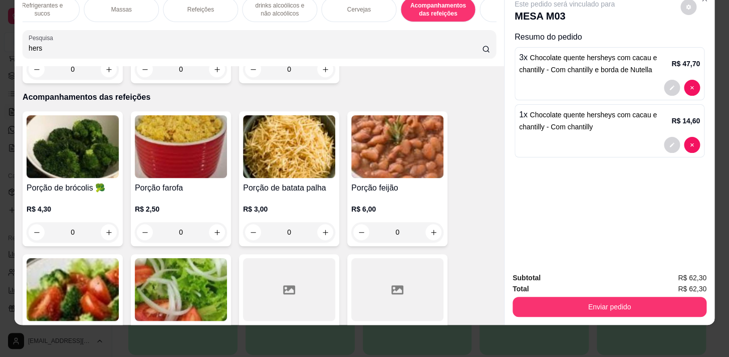
scroll to position [0, 551]
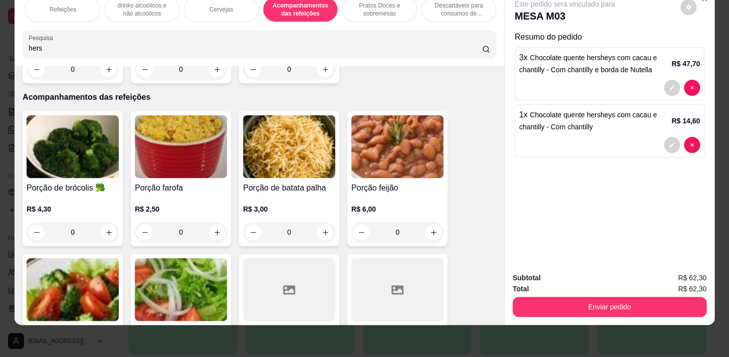
click at [395, 10] on p "Pratos Doces e sobremesas" at bounding box center [379, 10] width 58 height 16
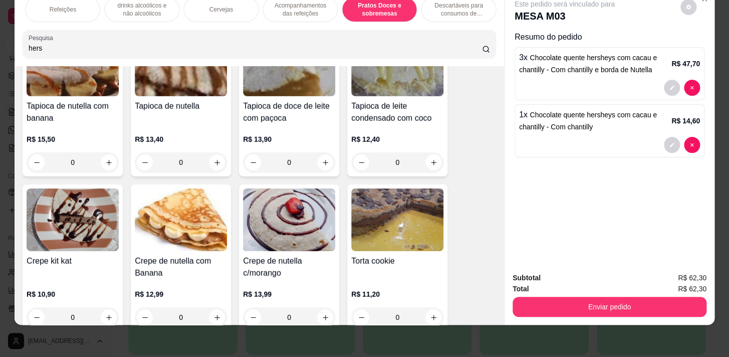
scroll to position [9454, 0]
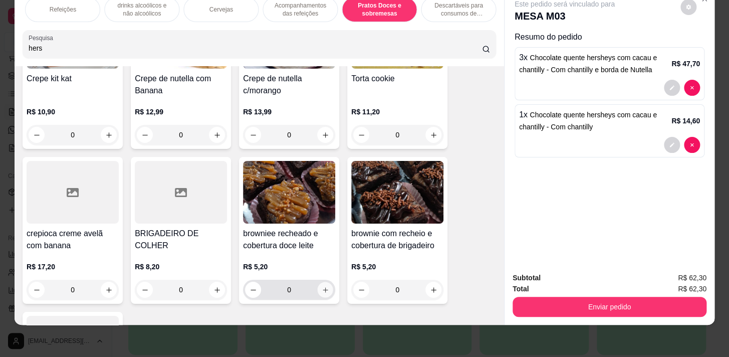
click at [322, 286] on icon "increase-product-quantity" at bounding box center [326, 290] width 8 height 8
type input "1"
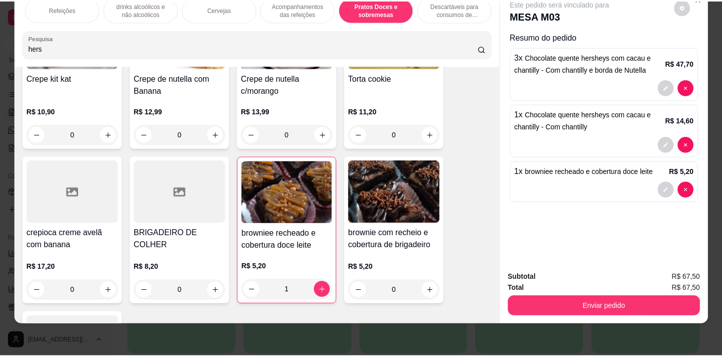
scroll to position [9545, 0]
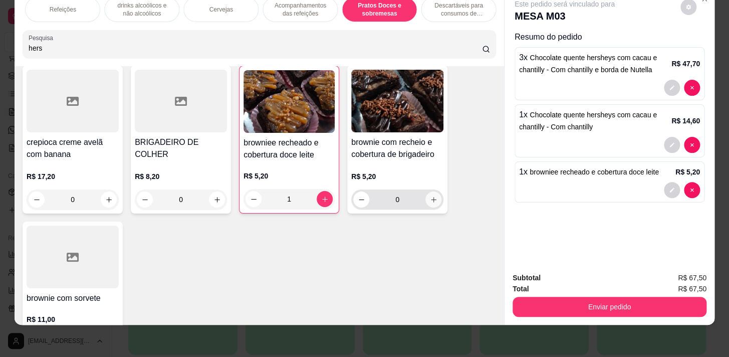
click at [430, 196] on icon "increase-product-quantity" at bounding box center [434, 200] width 8 height 8
type input "1"
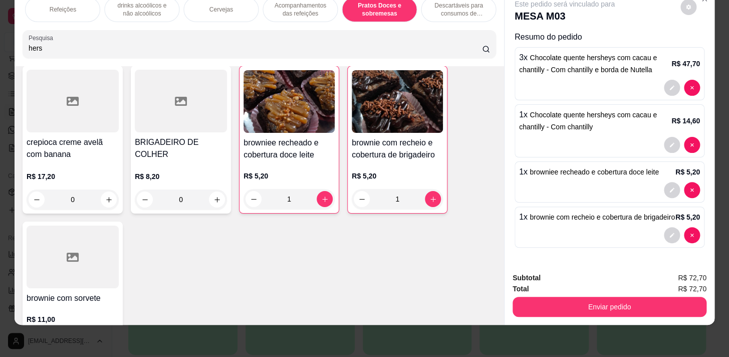
click at [608, 294] on div "Enviar pedido" at bounding box center [609, 305] width 194 height 23
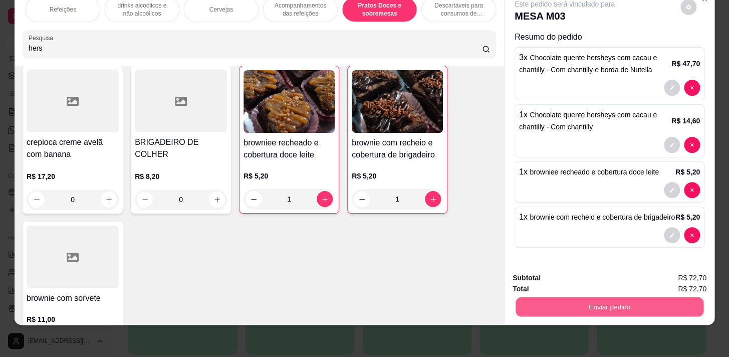
click at [583, 296] on button "Enviar pedido" at bounding box center [609, 306] width 188 height 20
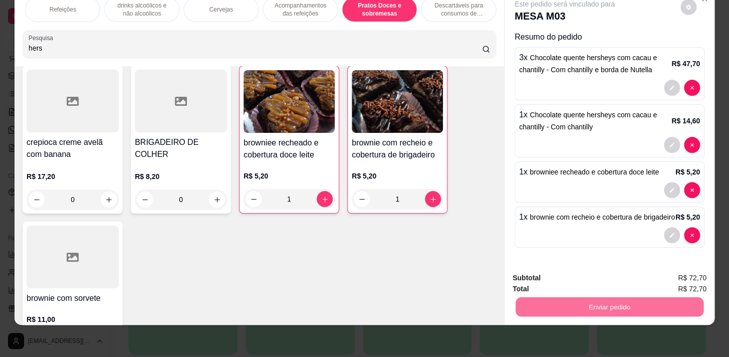
click at [666, 274] on button "Enviar pedido" at bounding box center [680, 275] width 55 height 19
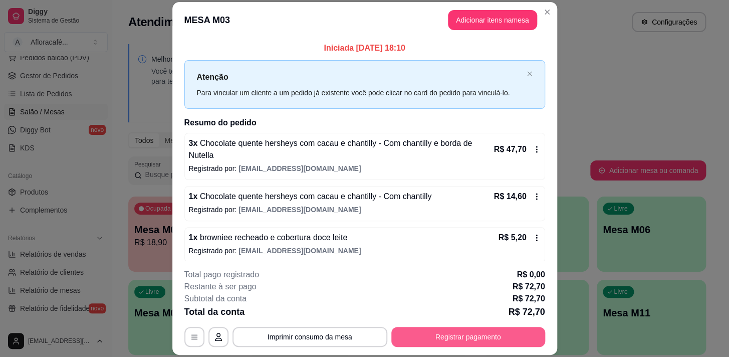
click at [457, 342] on button "Registrar pagamento" at bounding box center [468, 337] width 154 height 20
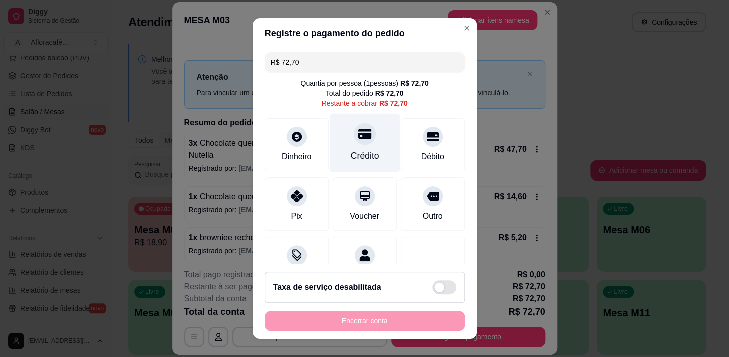
click at [350, 150] on div "Crédito" at bounding box center [364, 155] width 29 height 13
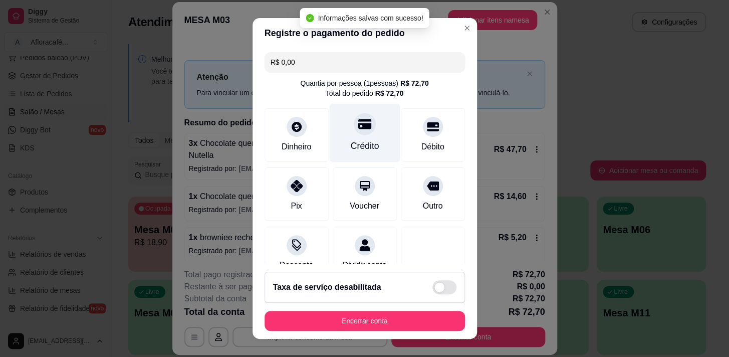
type input "R$ 0,00"
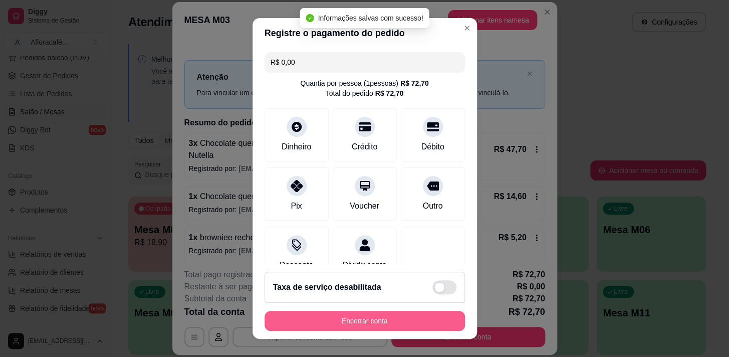
click at [296, 323] on button "Encerrar conta" at bounding box center [364, 321] width 200 height 20
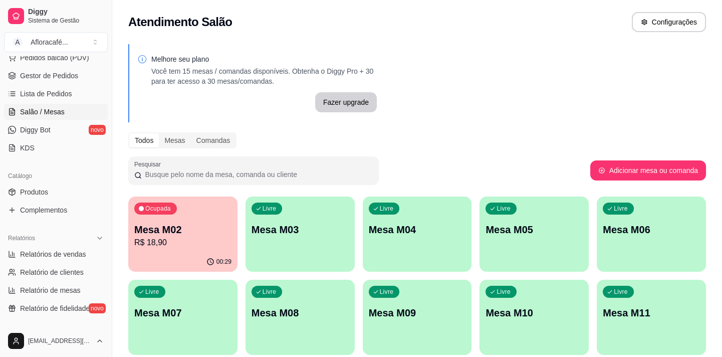
drag, startPoint x: 124, startPoint y: 265, endPoint x: 154, endPoint y: 221, distance: 53.8
click at [139, 245] on div "Melhore seu plano Você tem 15 mesas / comandas disponíveis. Obtenha o Diggy Pro…" at bounding box center [417, 244] width 610 height 412
click at [254, 208] on div "Livre" at bounding box center [266, 208] width 31 height 12
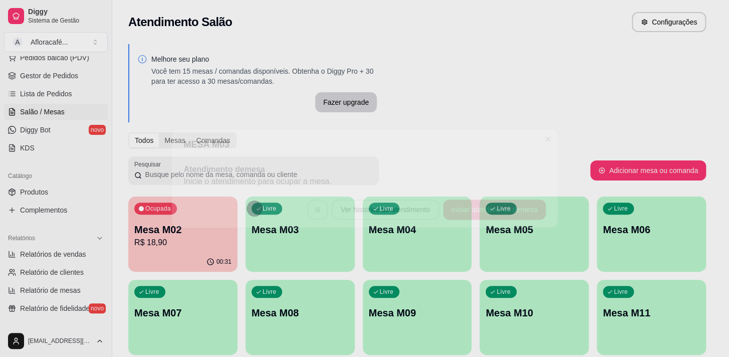
click at [240, 228] on div "MESA M03 Atendimento de mesa Inicie o atendimento para ocupar a mesa . Ver hist…" at bounding box center [364, 178] width 731 height 358
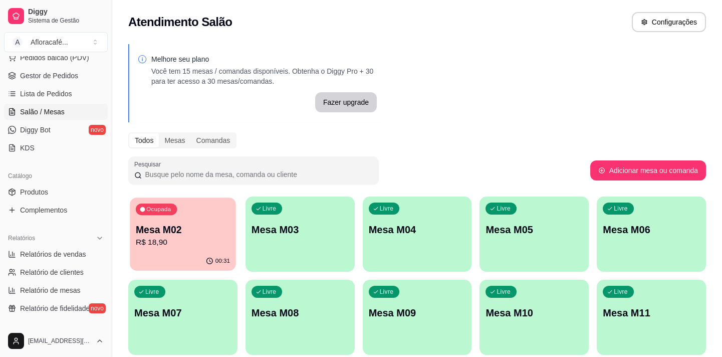
click at [202, 254] on div "00:31" at bounding box center [183, 260] width 106 height 19
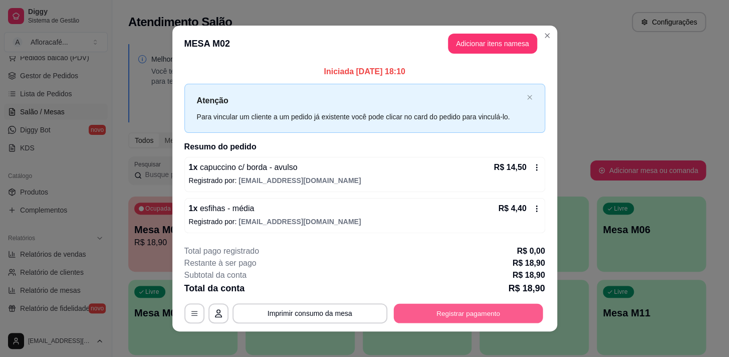
click at [474, 309] on button "Registrar pagamento" at bounding box center [467, 313] width 149 height 20
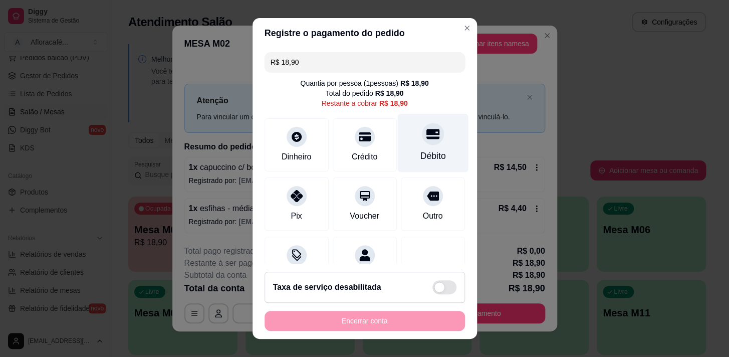
click at [420, 151] on div "Débito" at bounding box center [433, 155] width 26 height 13
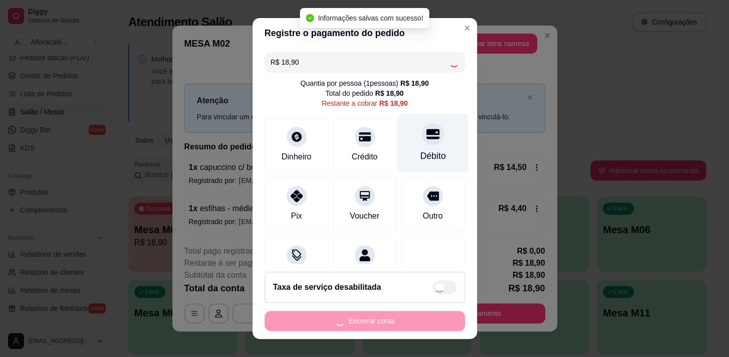
type input "R$ 0,00"
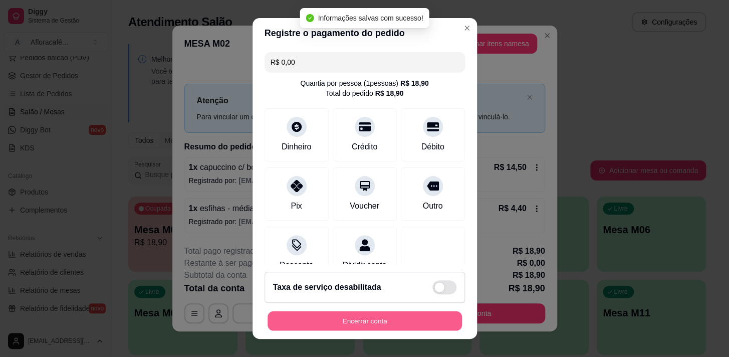
click at [359, 321] on button "Encerrar conta" at bounding box center [364, 321] width 194 height 20
